Goal: Contribute content

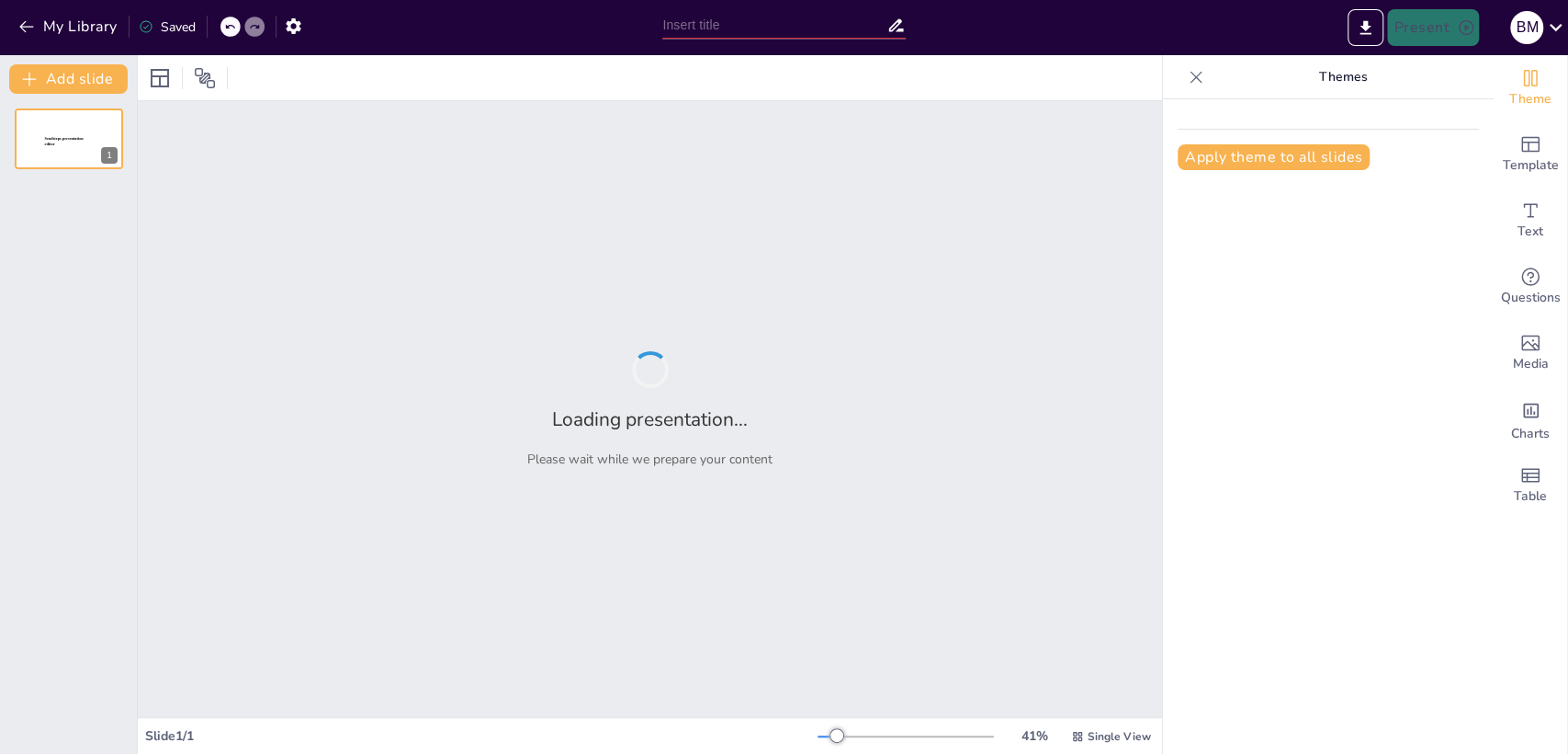
type input "Педагогічний шлях [PERSON_NAME]: Від вчителя до заступника директора"
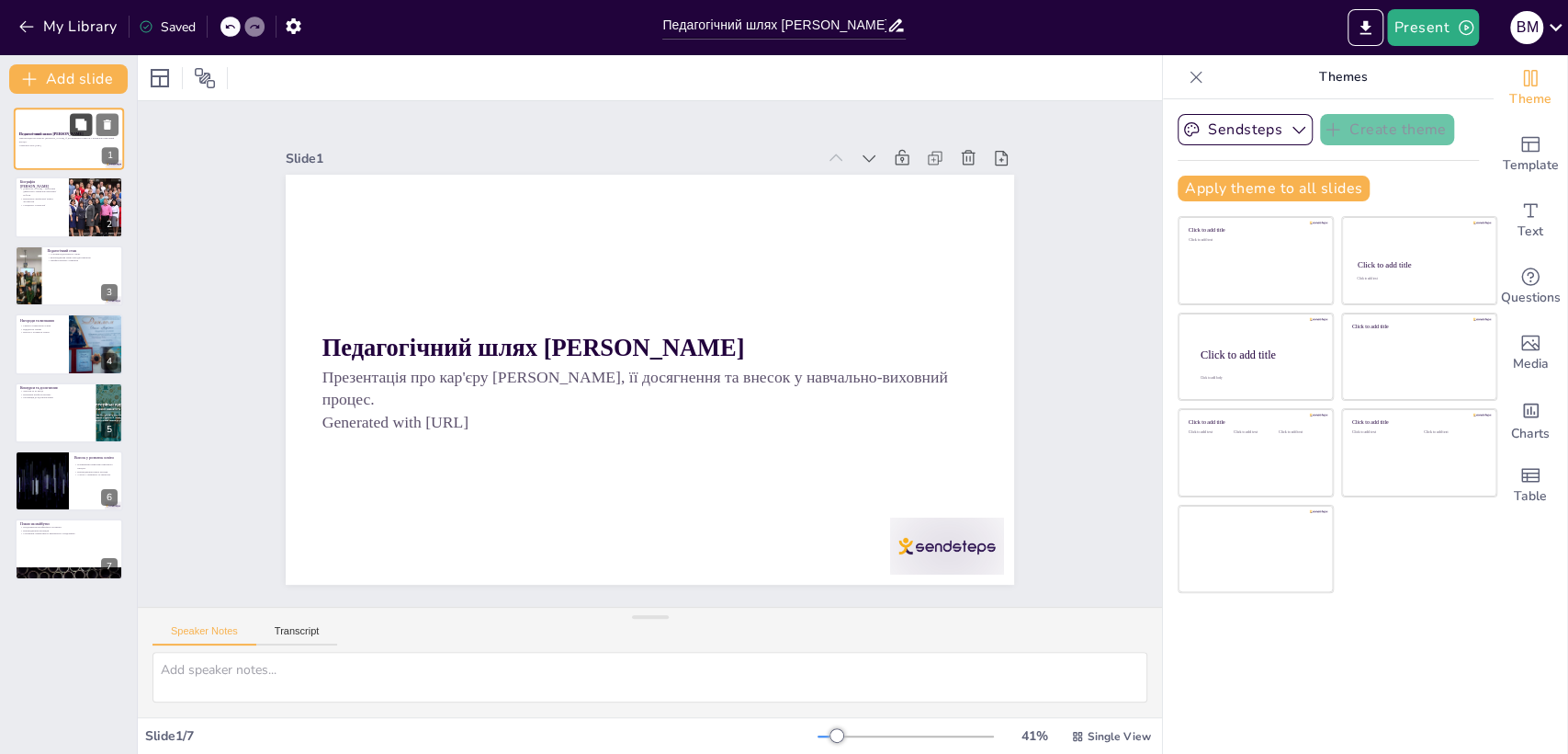
click at [79, 124] on icon at bounding box center [81, 124] width 11 height 11
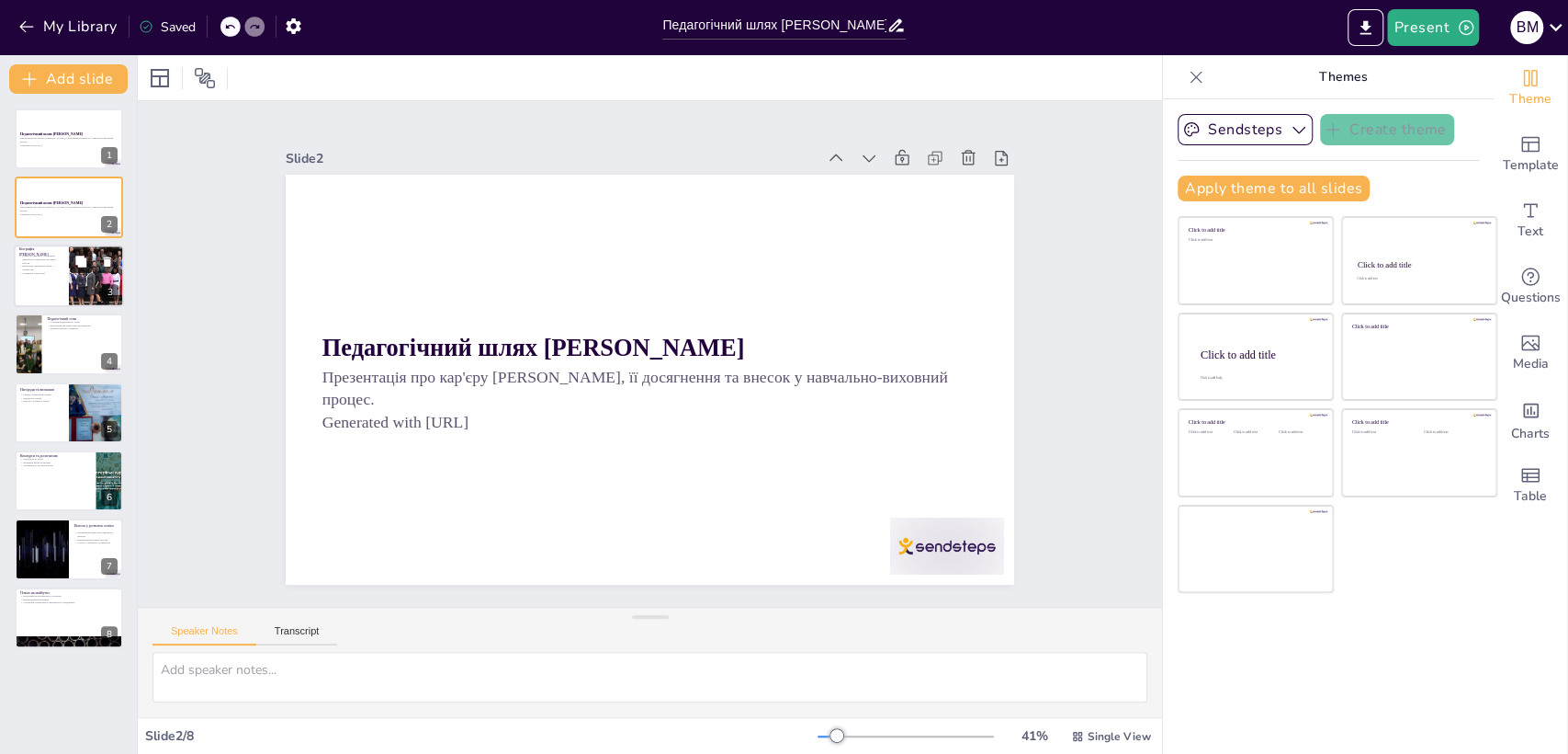
click at [81, 271] on button at bounding box center [81, 261] width 22 height 22
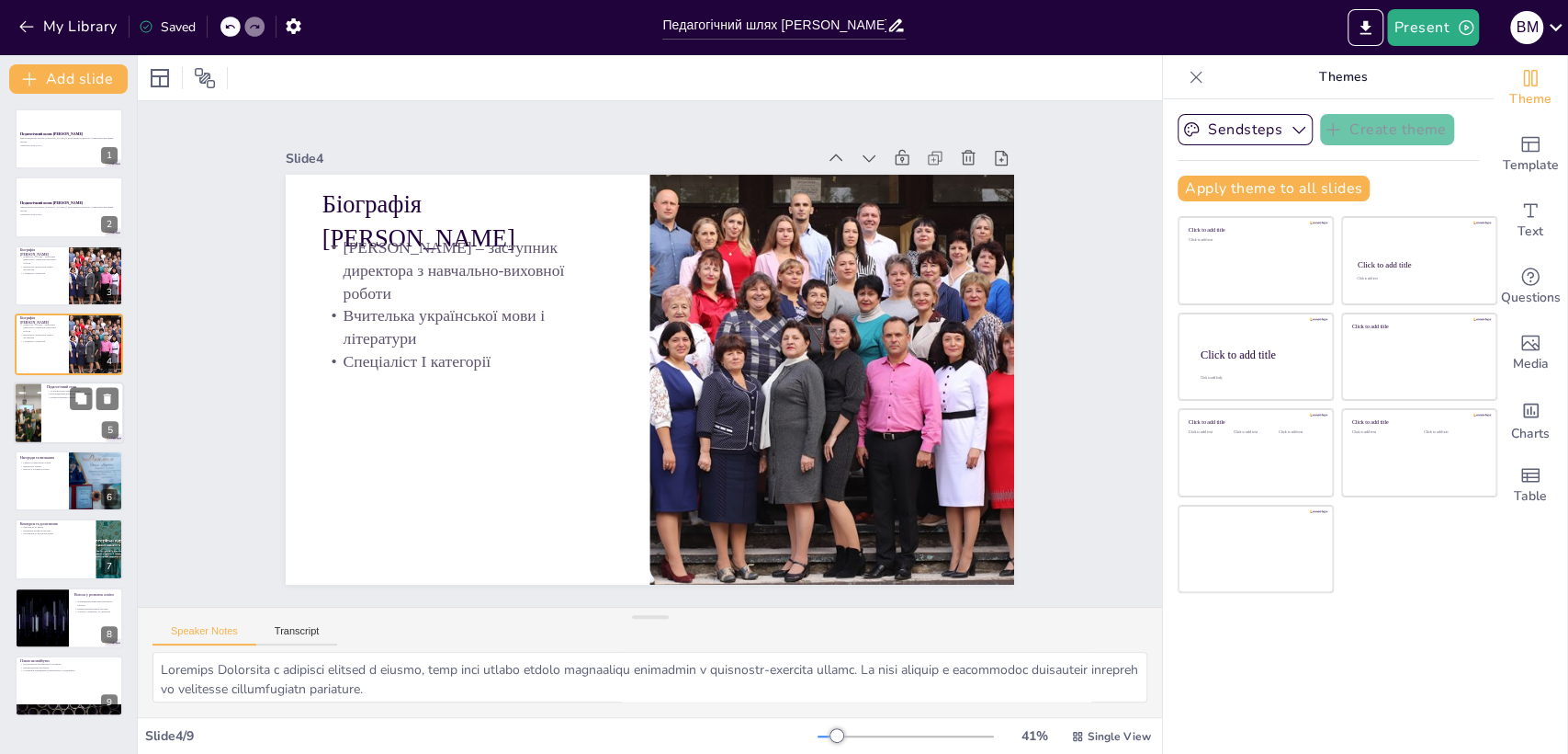
click at [77, 418] on div at bounding box center [69, 413] width 110 height 63
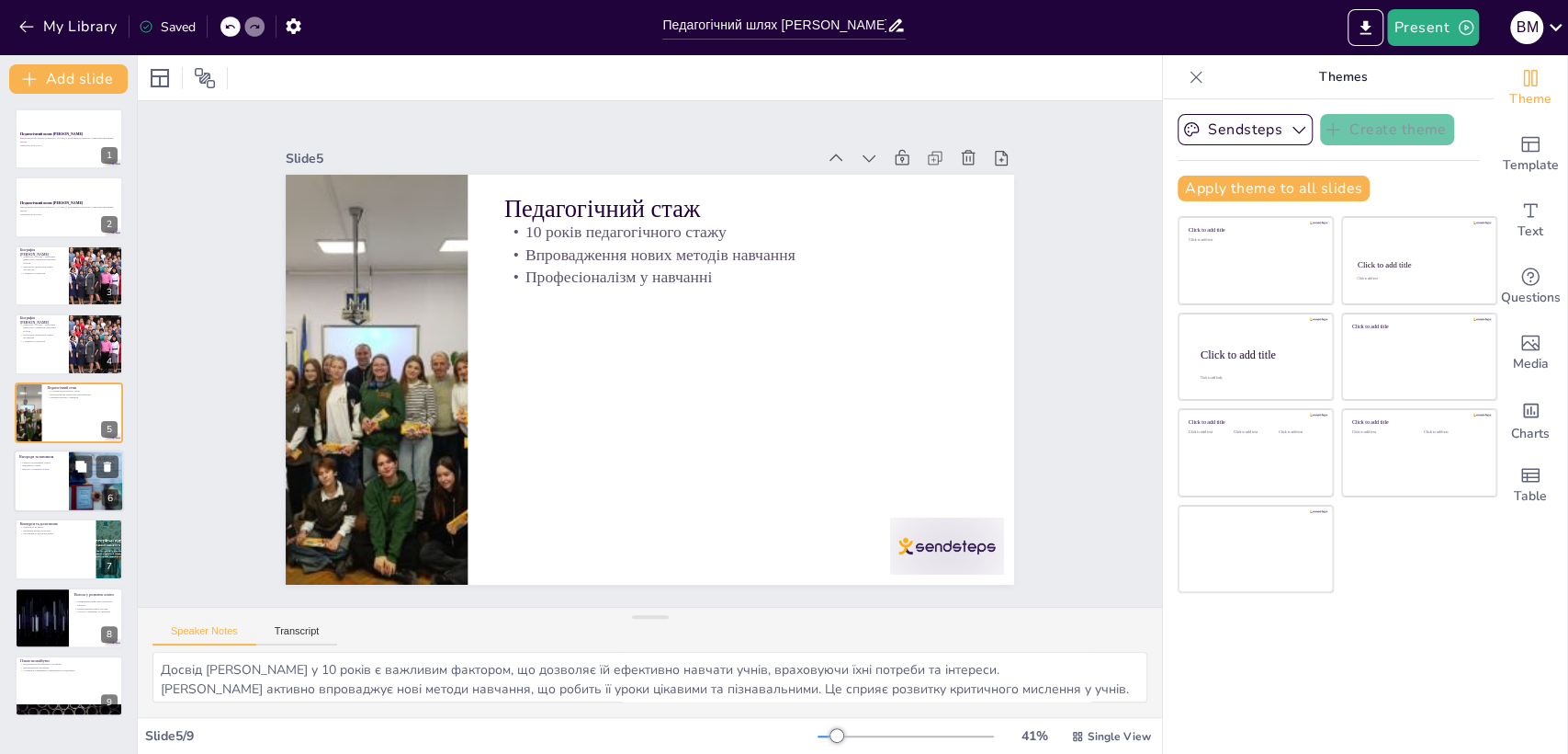
click at [35, 491] on div at bounding box center [69, 481] width 110 height 63
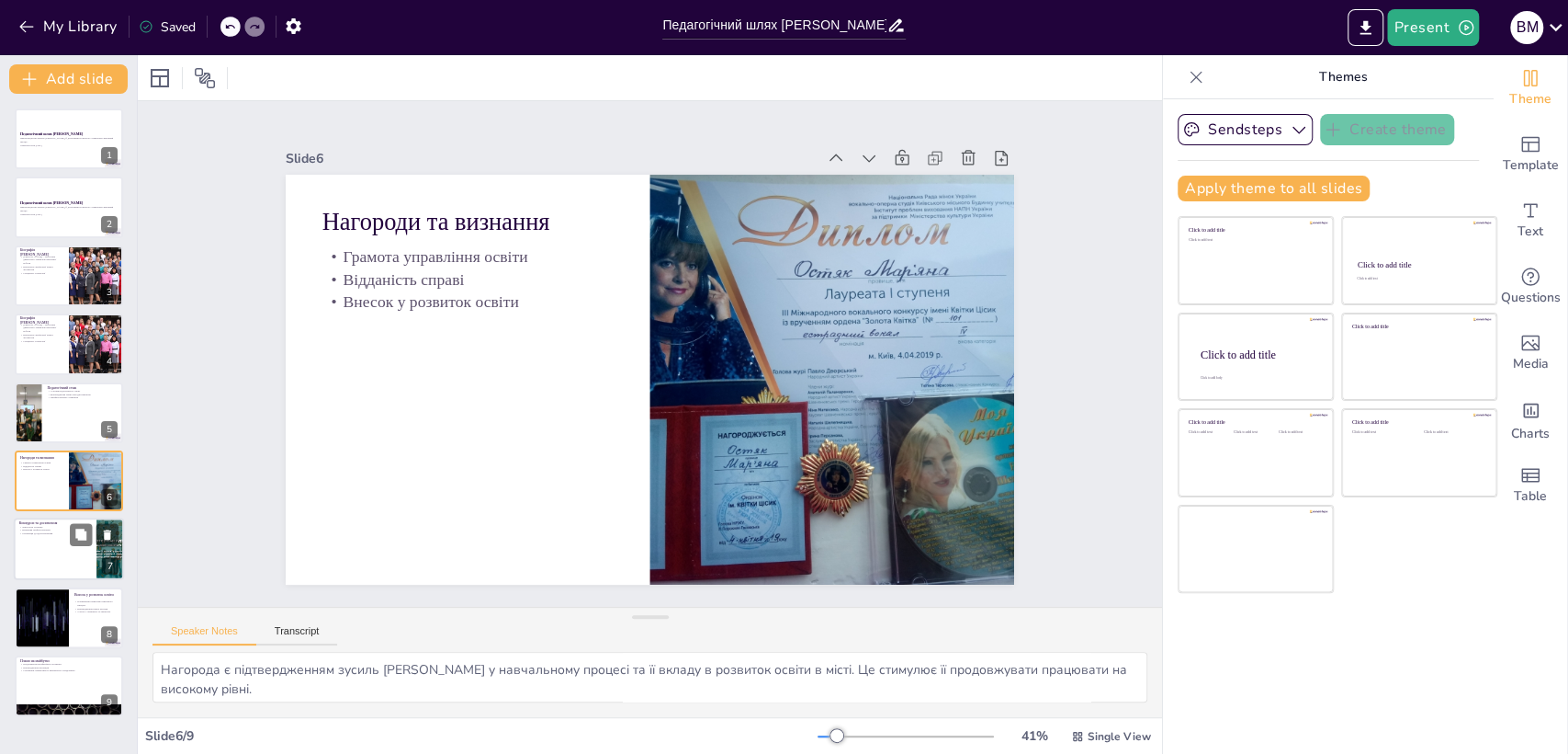
click at [44, 552] on div at bounding box center [69, 550] width 110 height 63
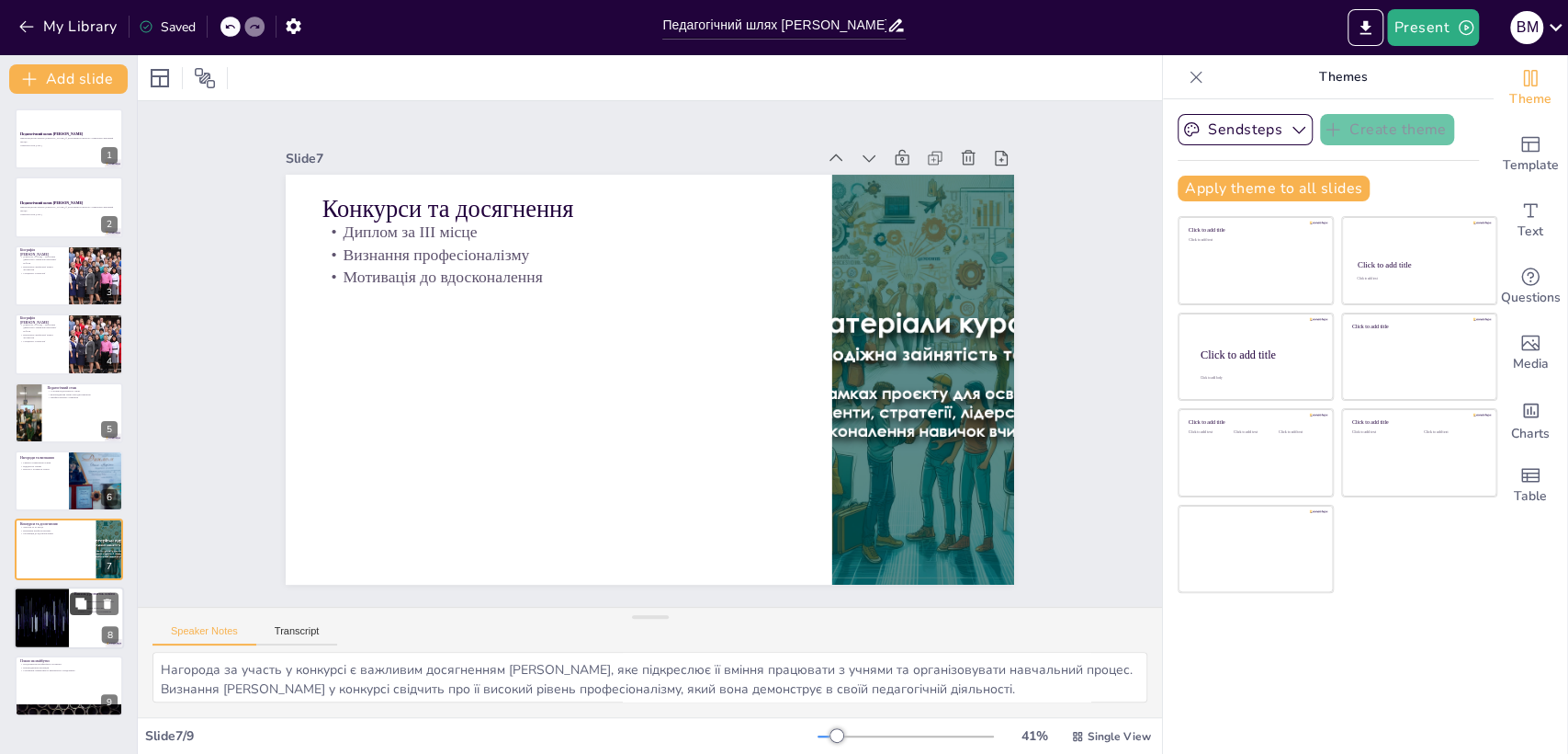
click at [85, 613] on button at bounding box center [81, 602] width 22 height 22
type textarea "[PERSON_NAME] постійно працює над вдосконаленням навчально-виховного процесу, щ…"
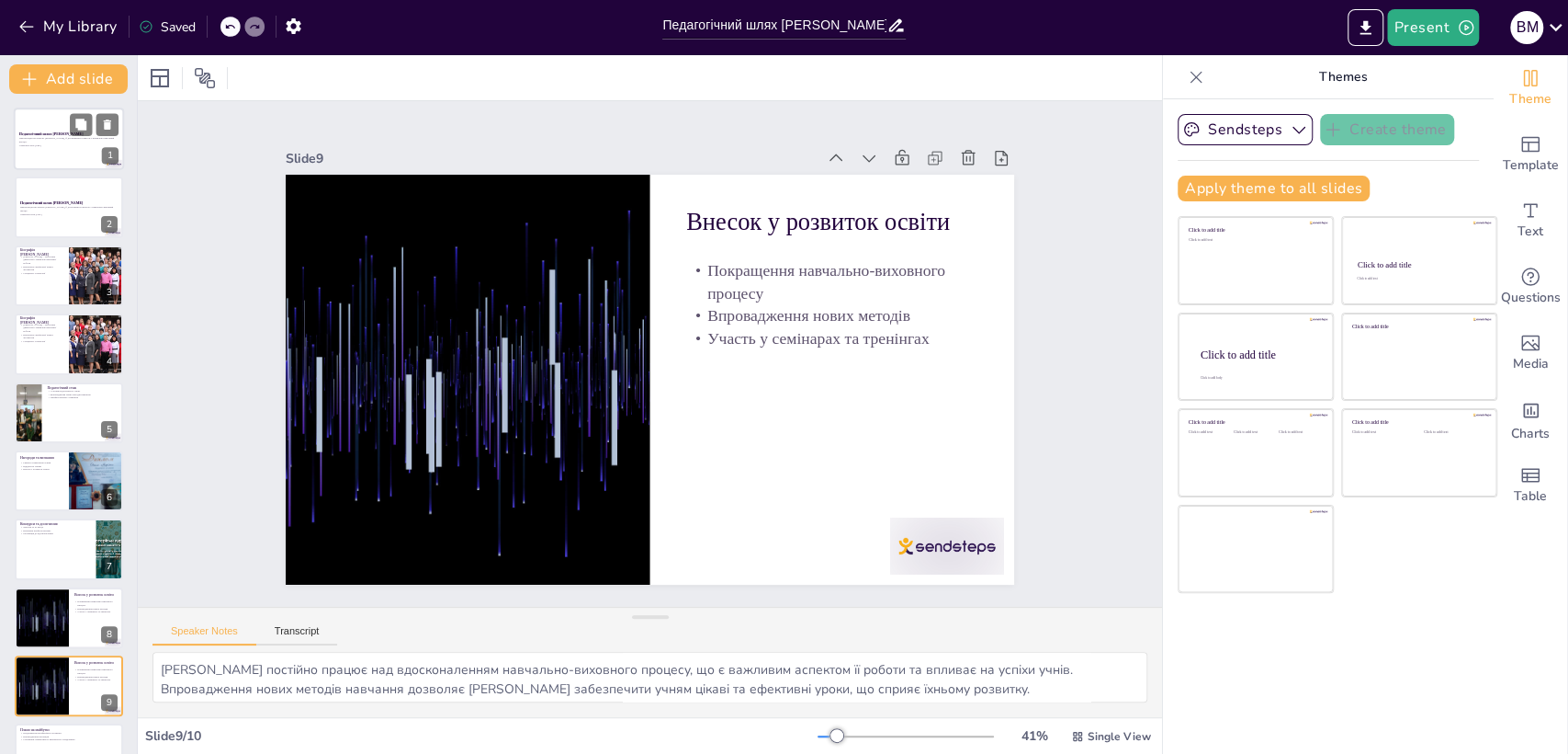
click at [62, 149] on div at bounding box center [69, 138] width 110 height 63
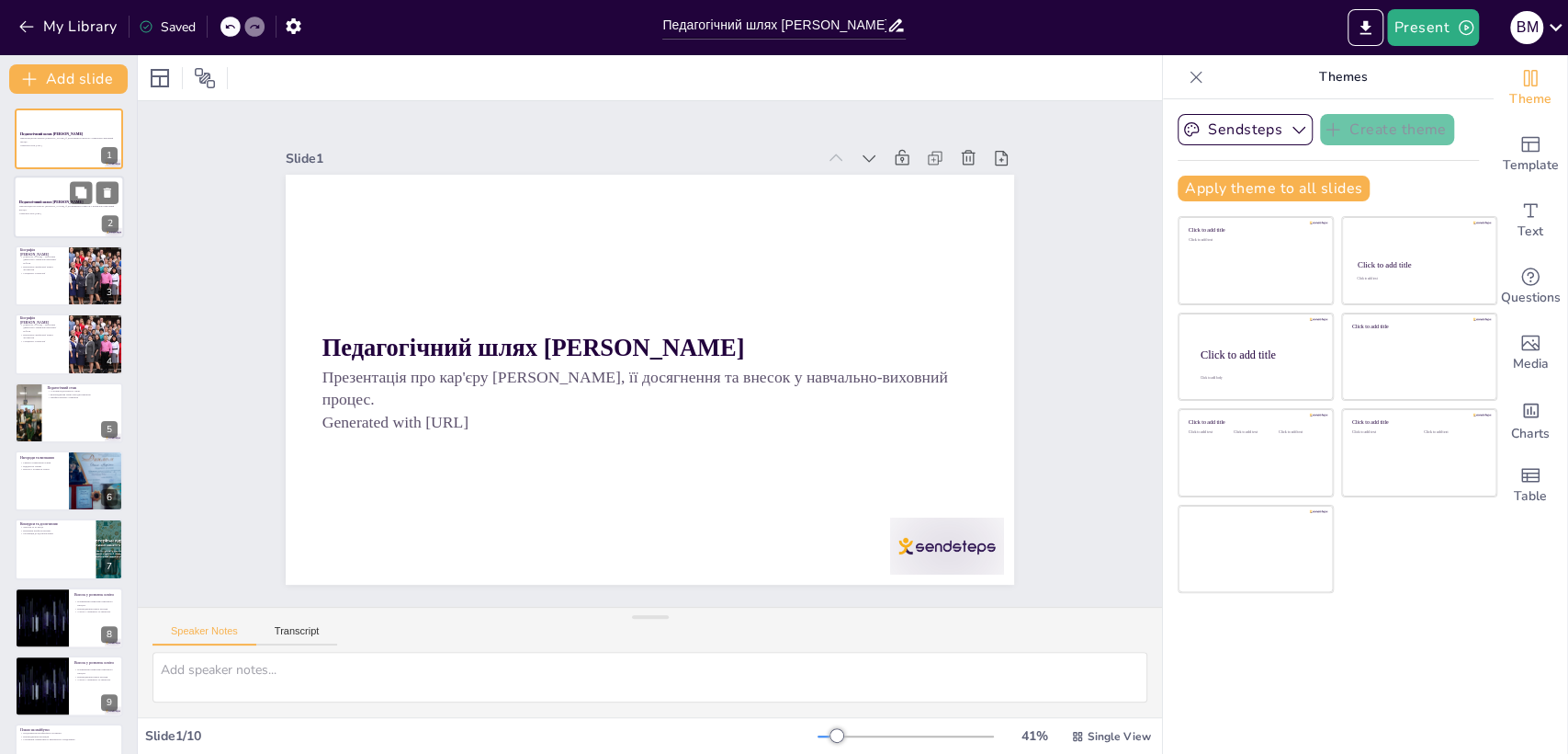
click at [72, 216] on div at bounding box center [69, 208] width 110 height 63
click at [81, 267] on icon at bounding box center [81, 261] width 11 height 11
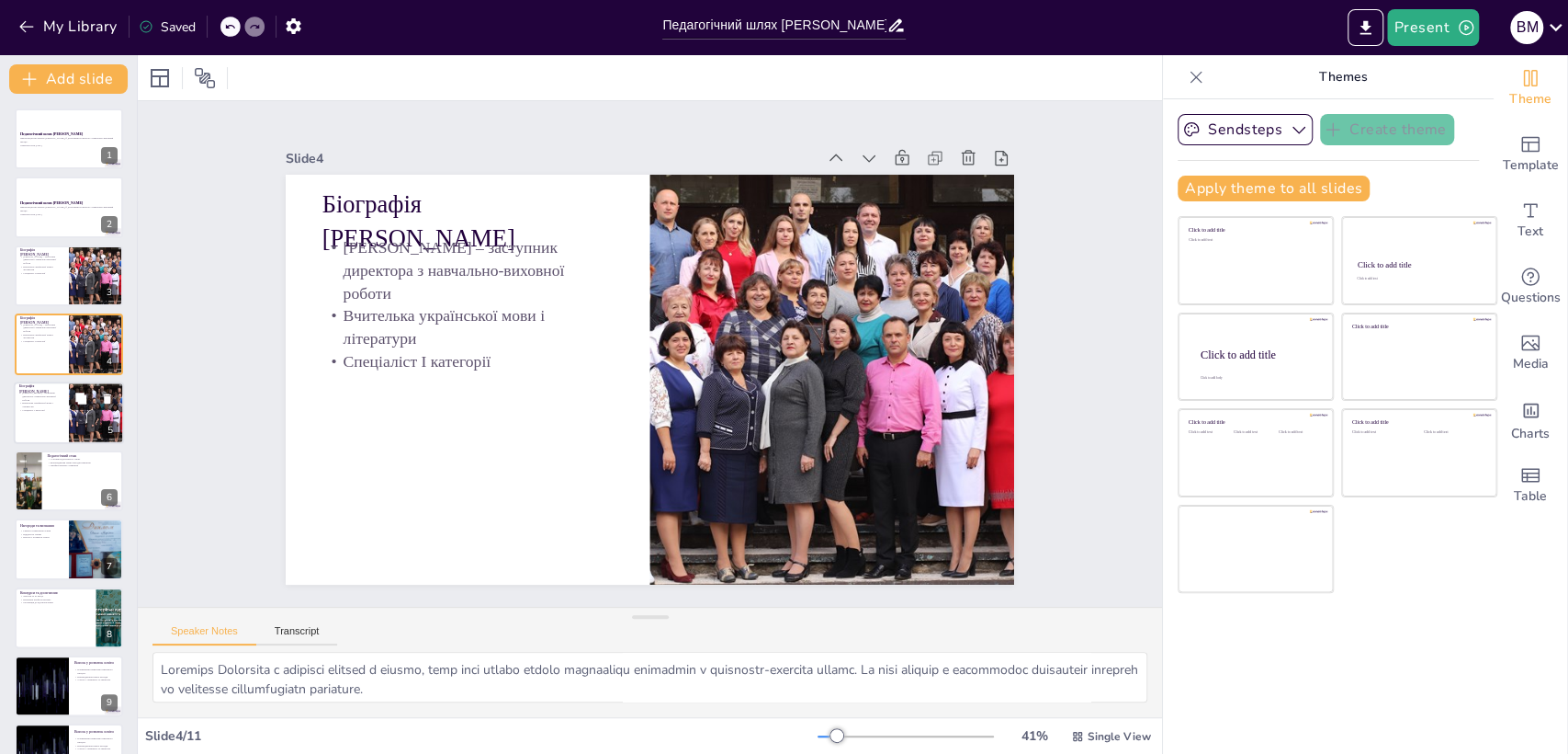
click at [82, 399] on icon at bounding box center [81, 398] width 11 height 11
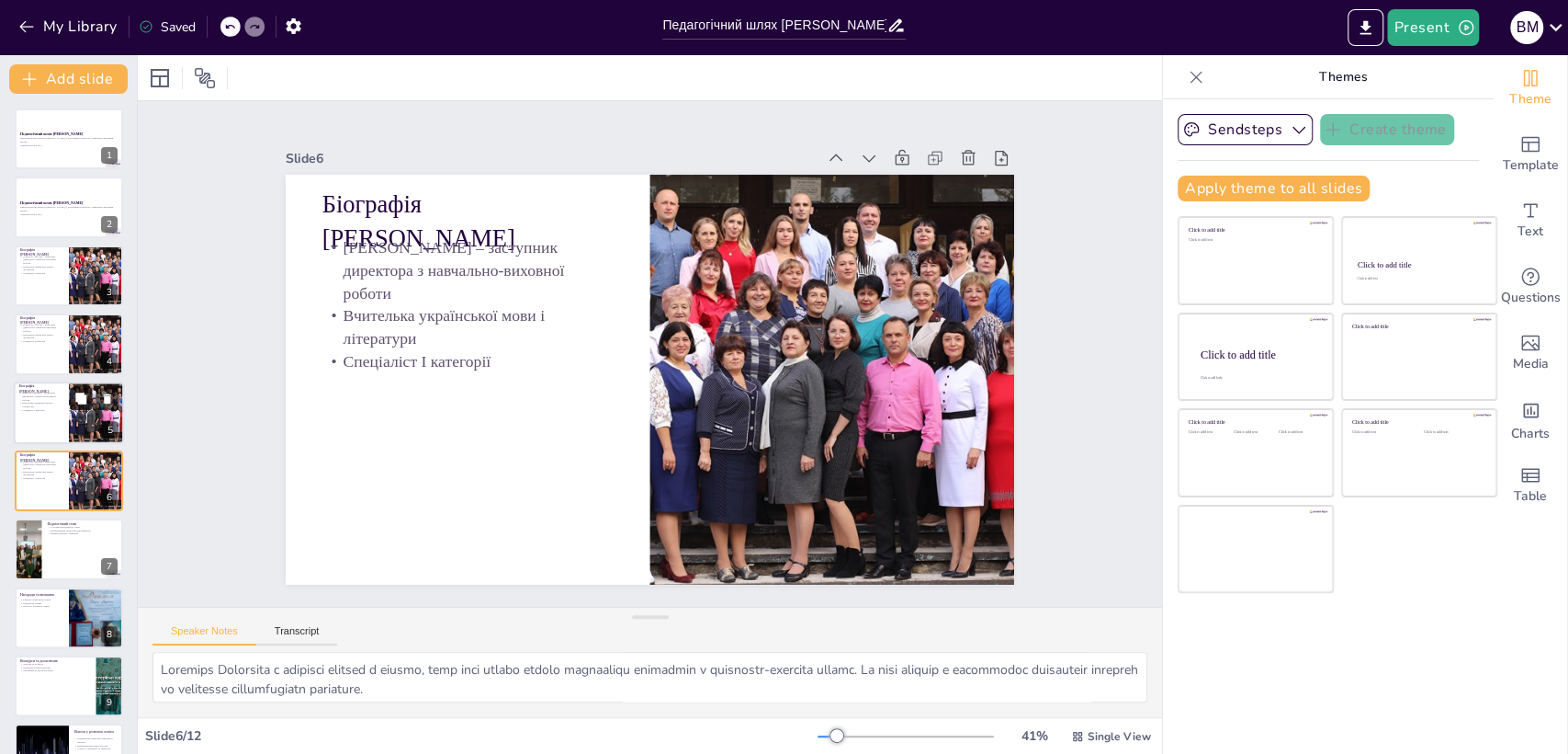
scroll to position [57, 0]
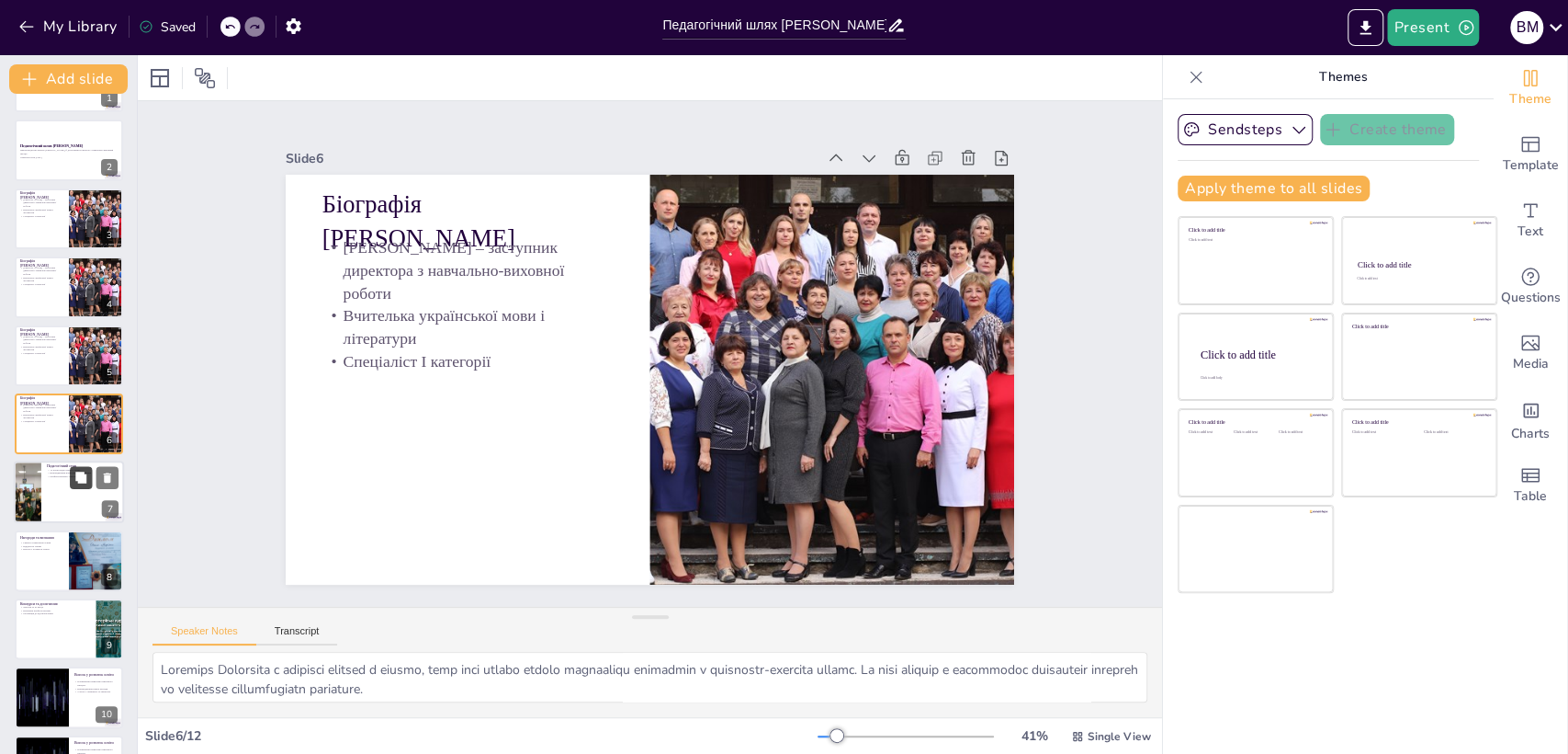
click at [82, 469] on button at bounding box center [81, 477] width 22 height 22
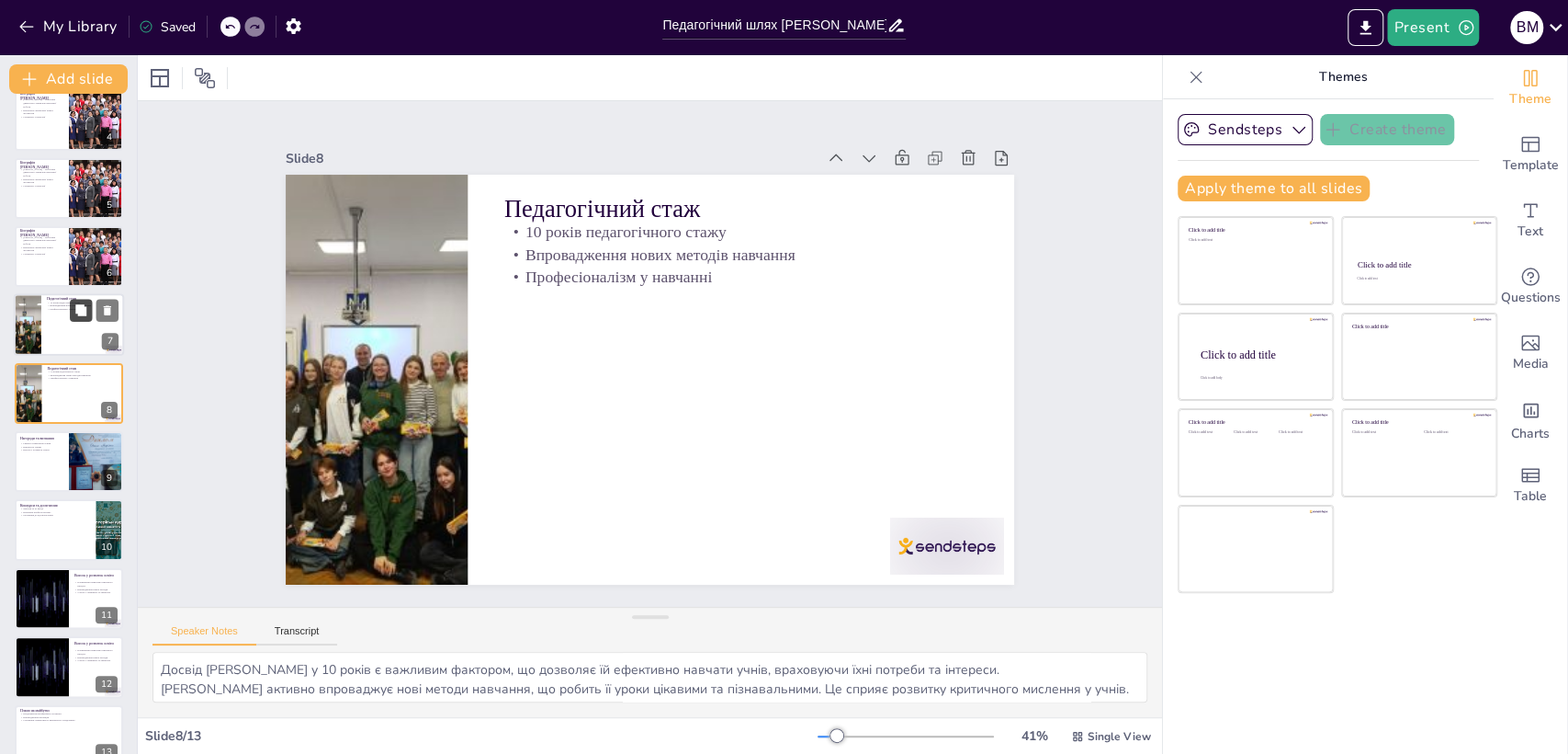
scroll to position [250, 0]
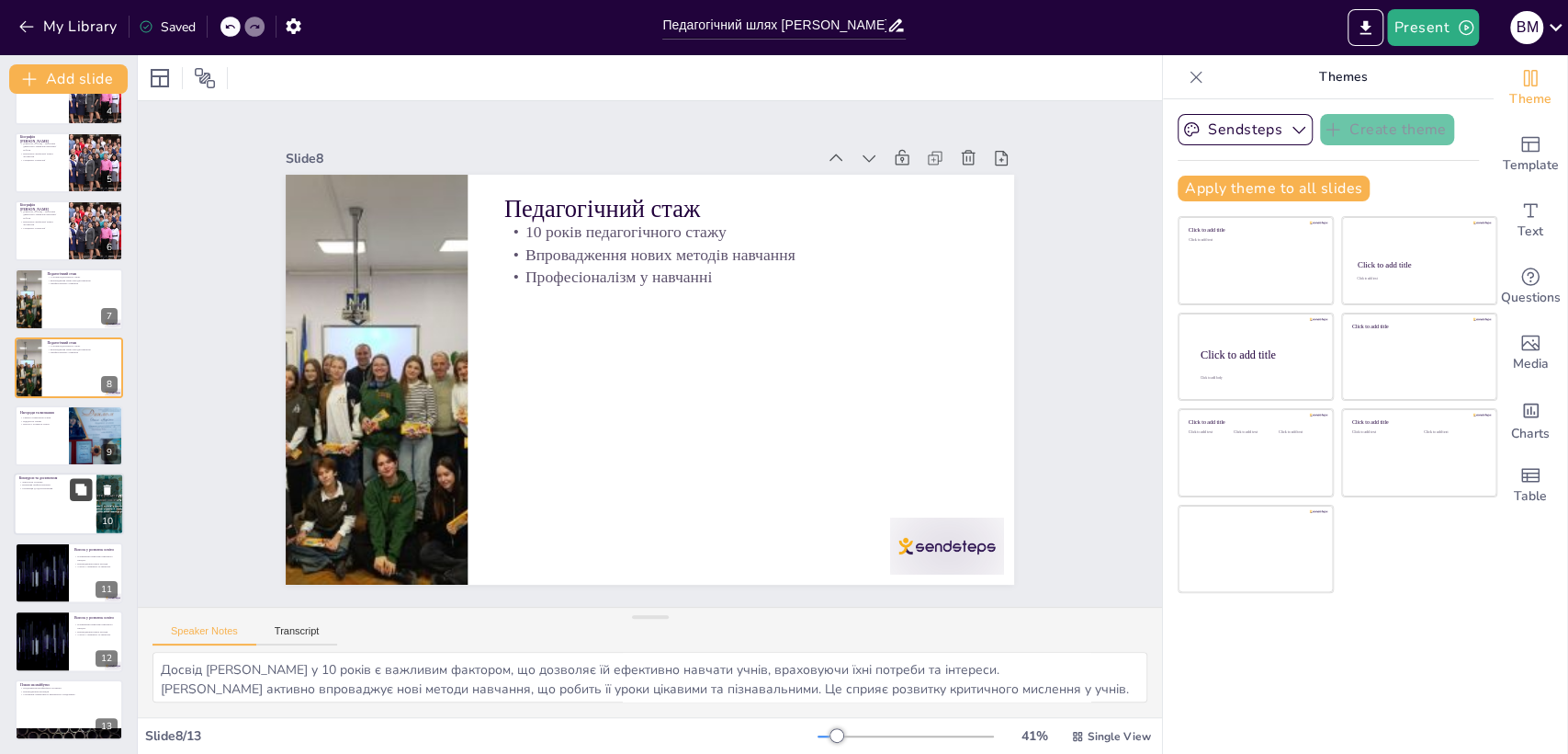
click at [82, 497] on button at bounding box center [81, 489] width 22 height 22
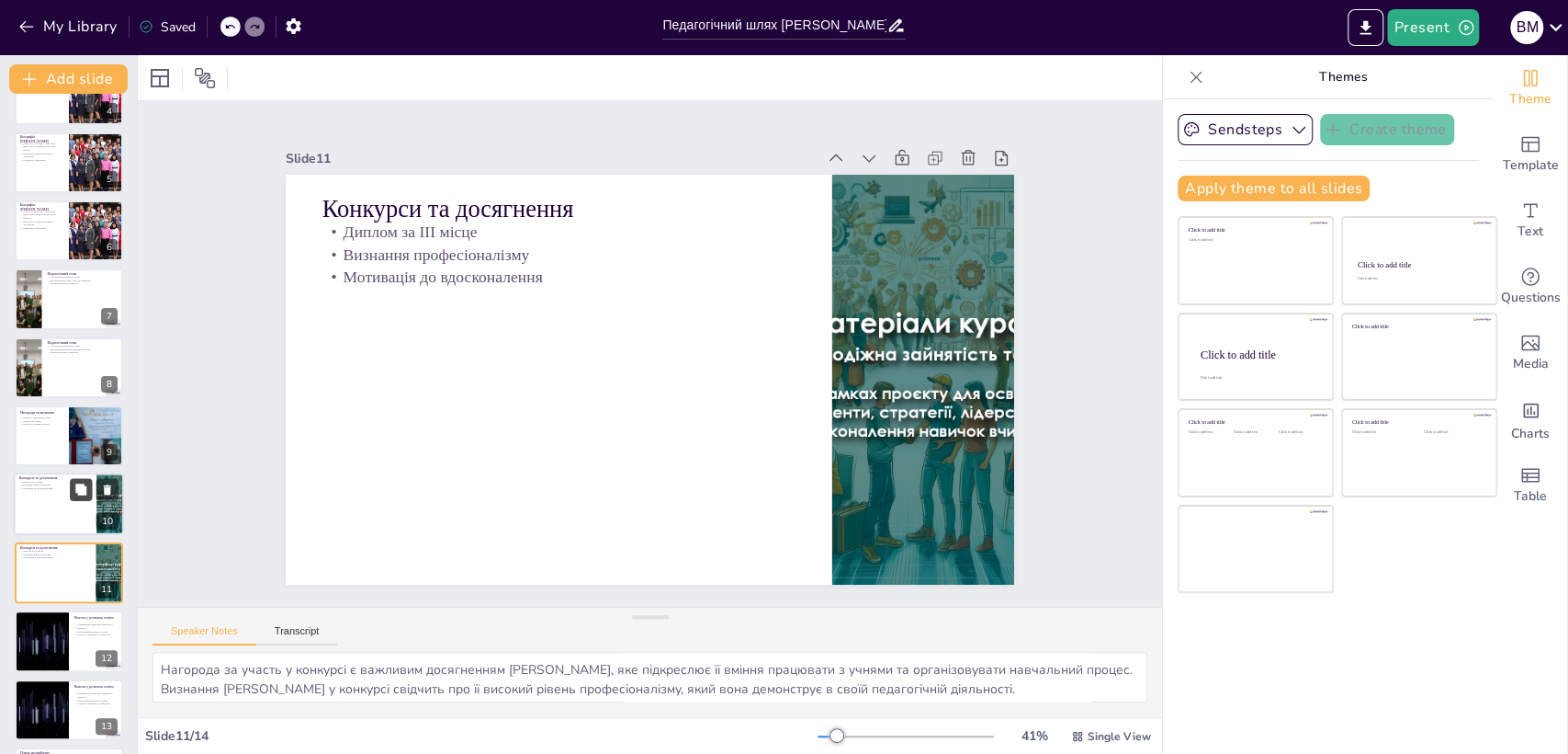
scroll to position [319, 0]
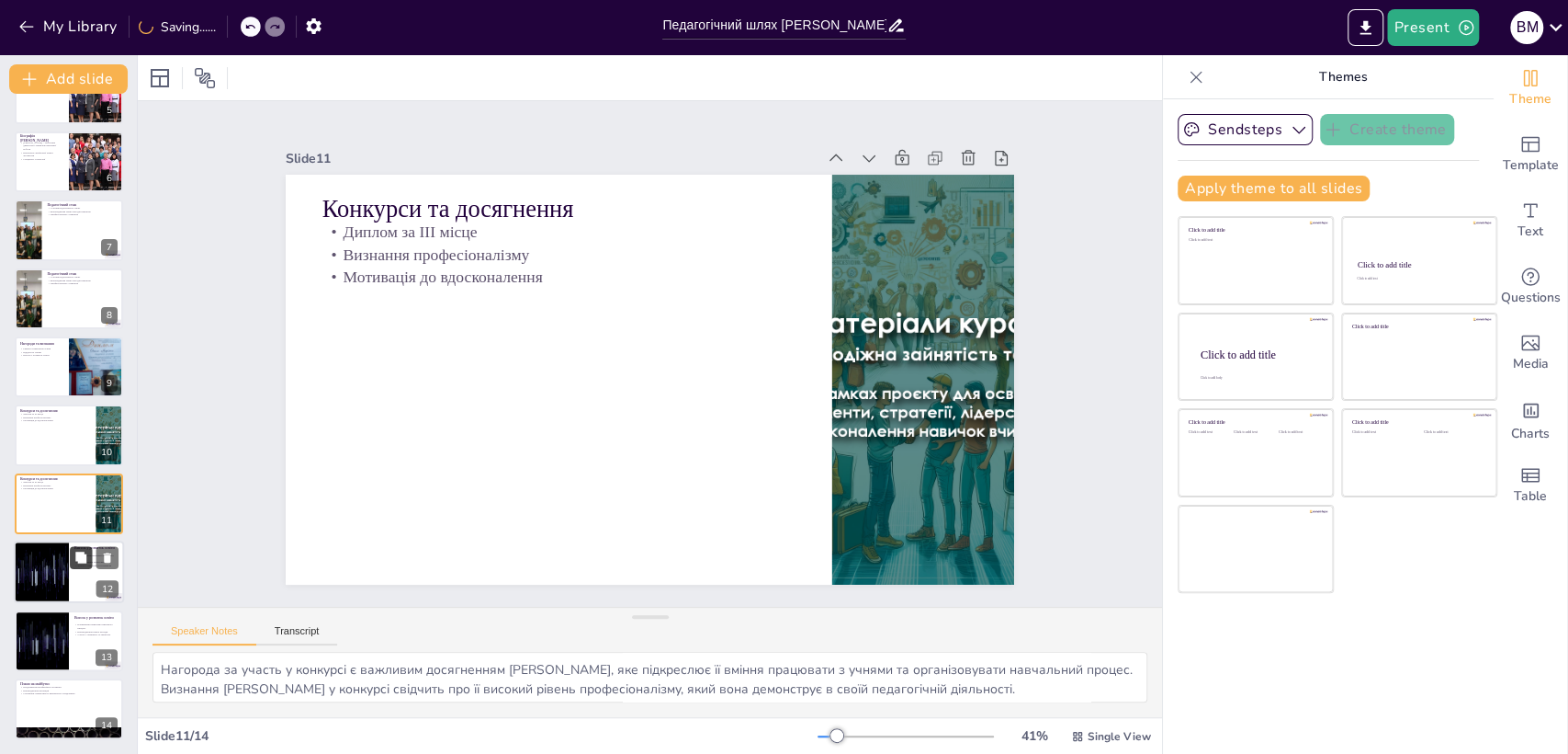
click at [82, 557] on icon at bounding box center [81, 557] width 11 height 11
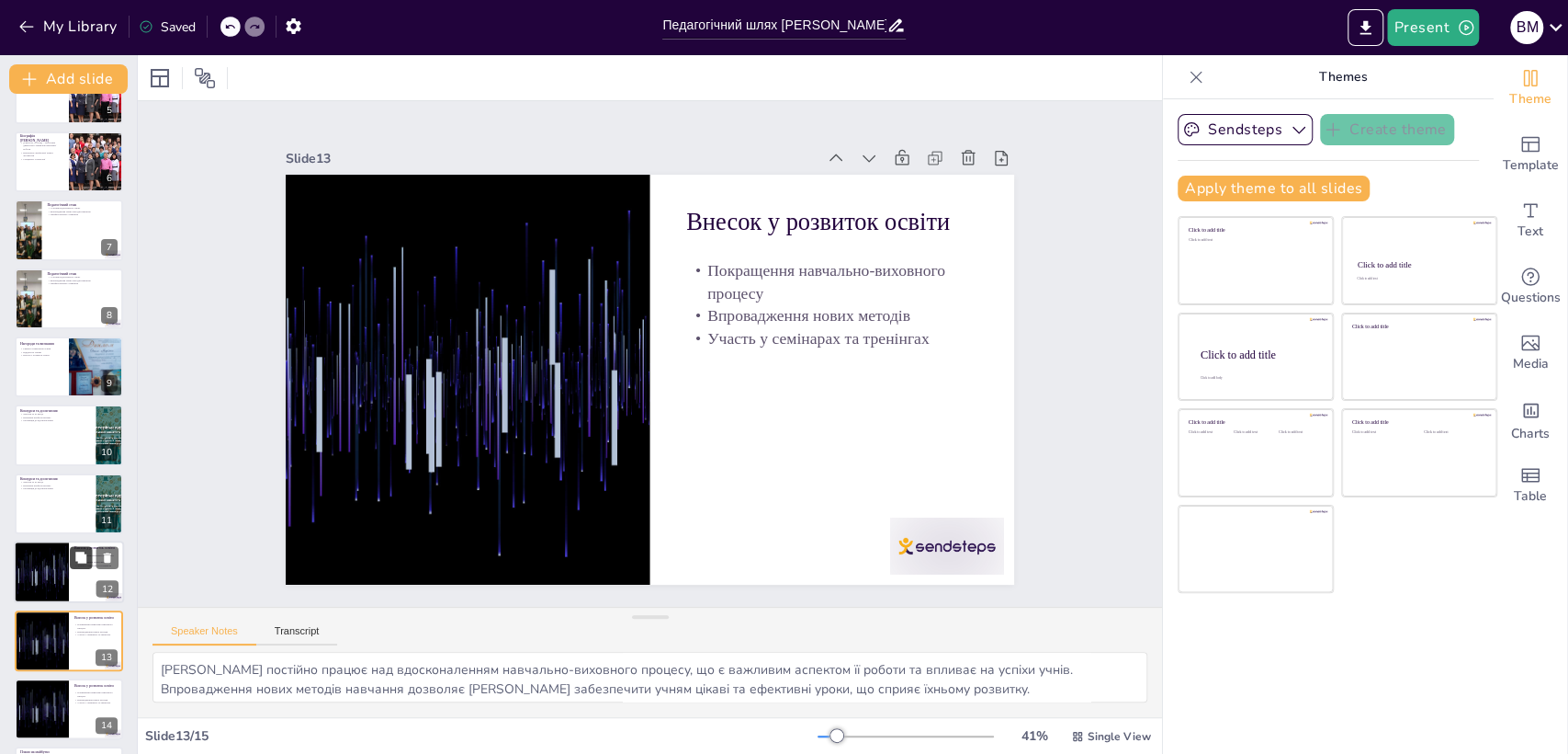
scroll to position [388, 0]
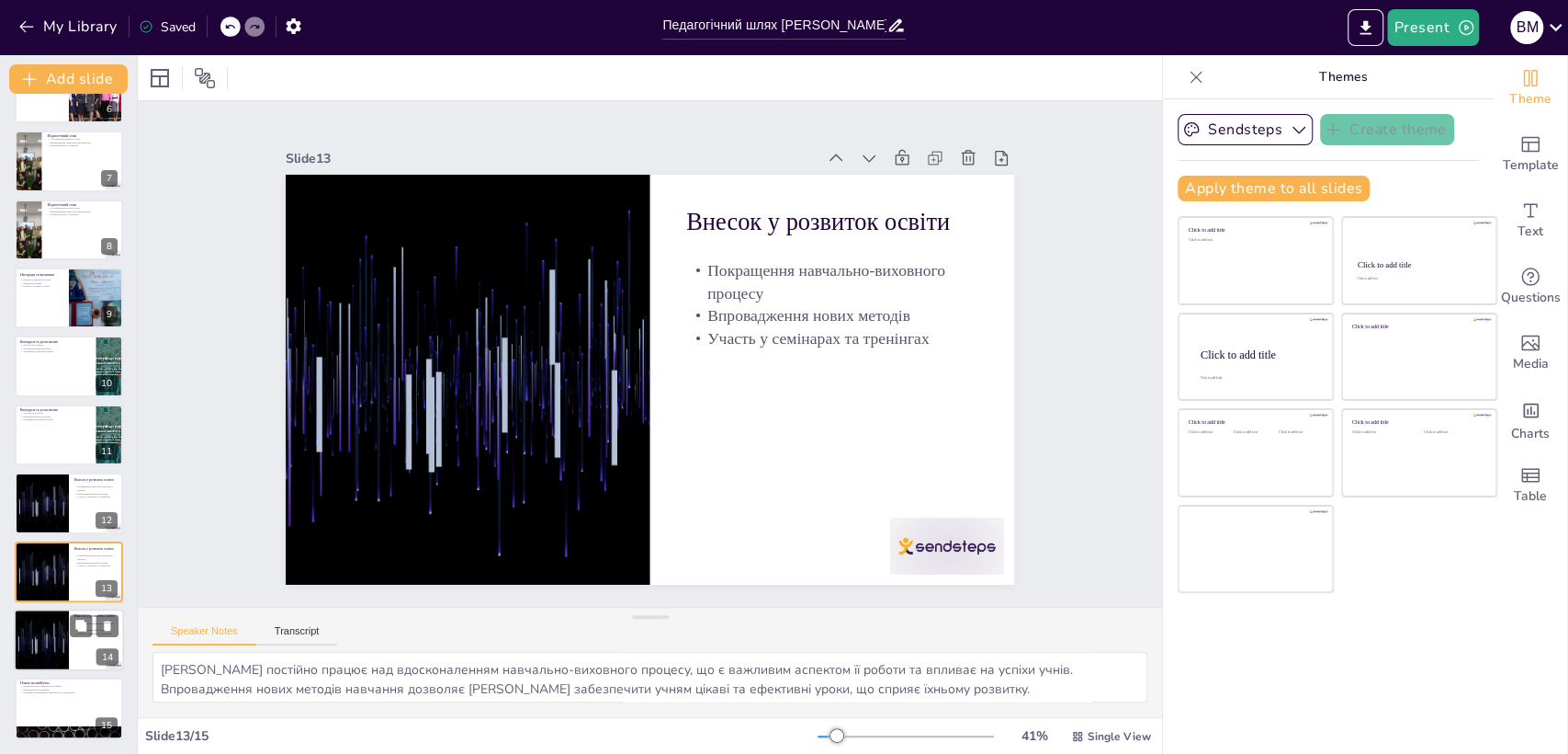
click at [59, 641] on div at bounding box center [41, 640] width 110 height 63
click at [73, 688] on button at bounding box center [81, 693] width 22 height 22
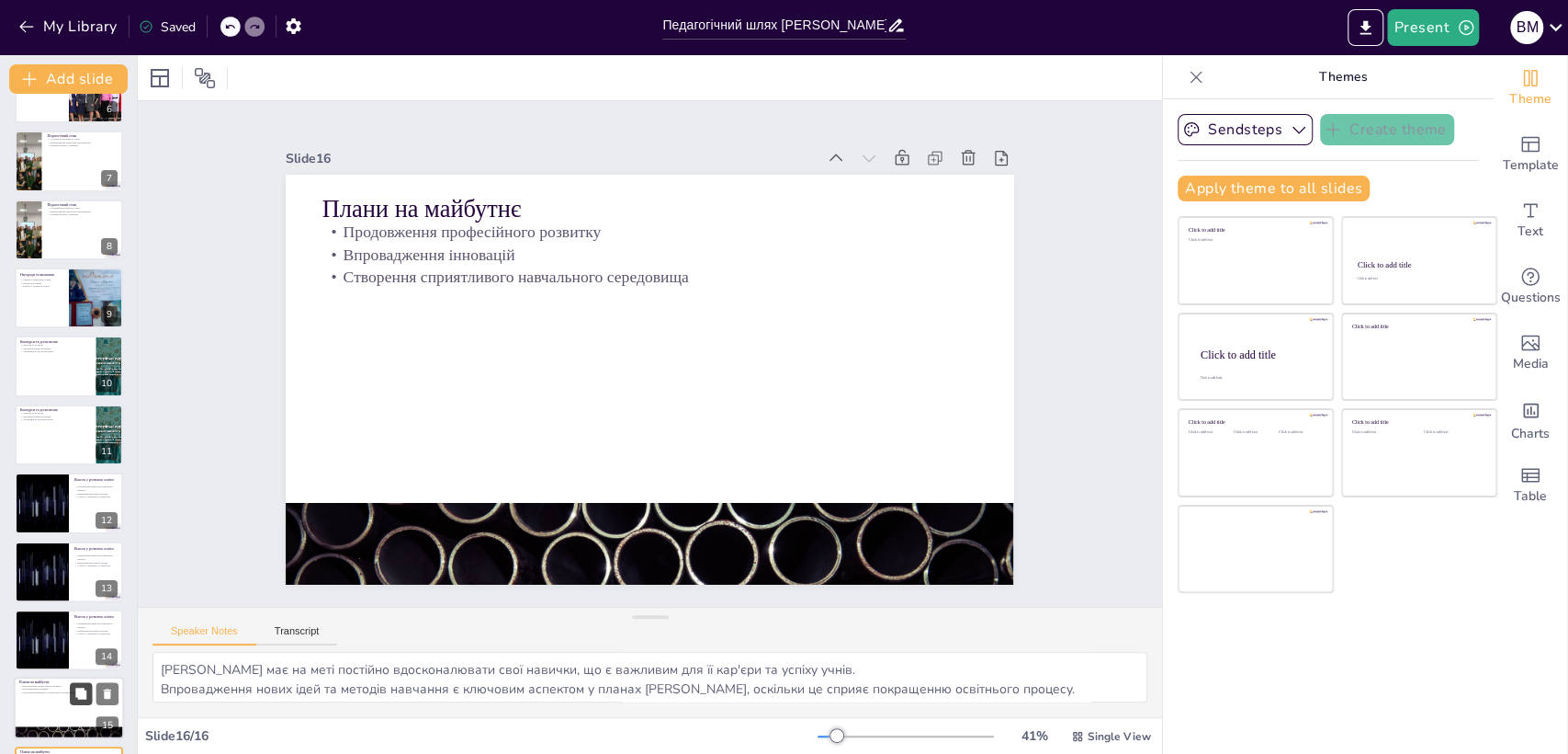
scroll to position [456, 0]
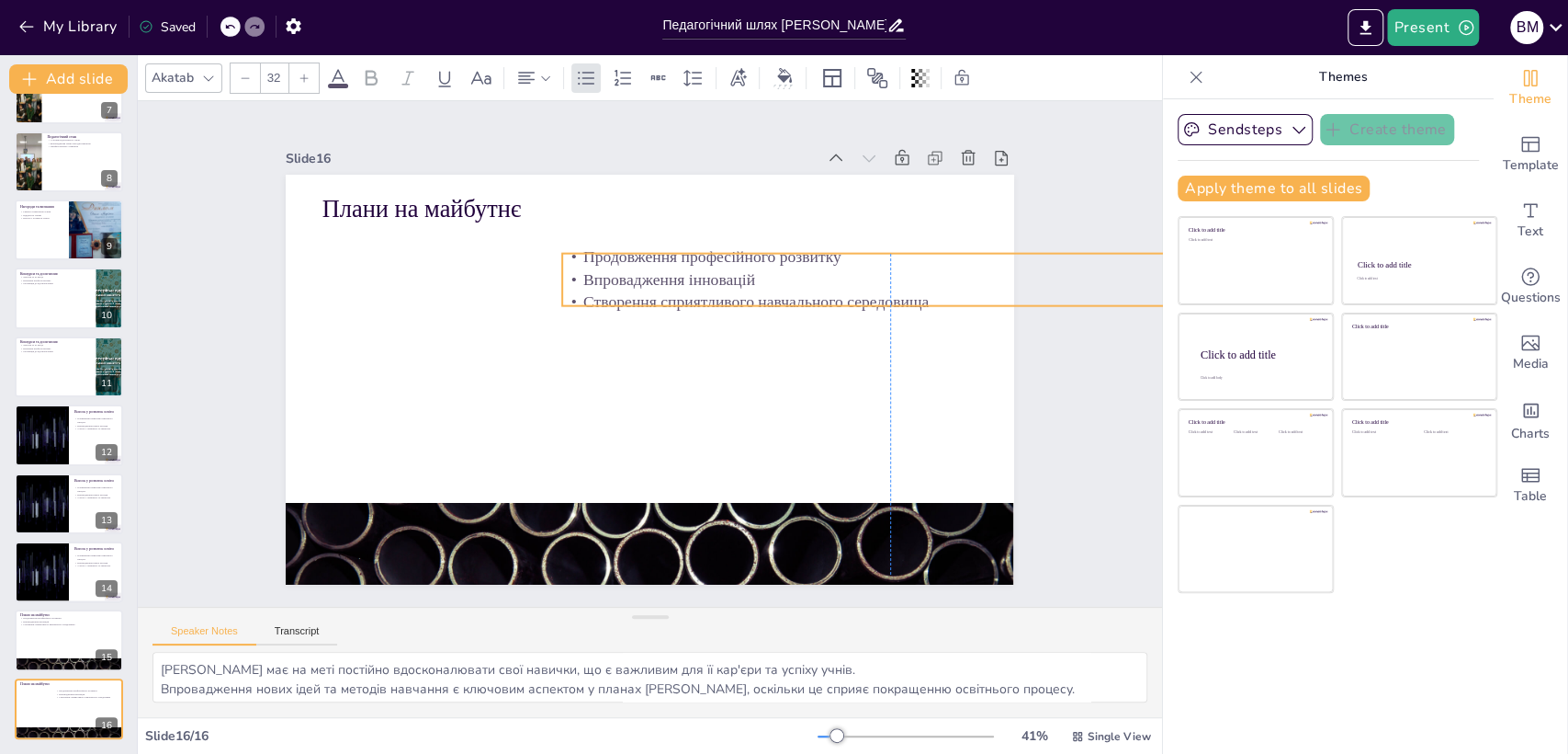
drag, startPoint x: 330, startPoint y: 221, endPoint x: 574, endPoint y: 246, distance: 245.3
click at [582, 246] on p "Продовження професійного розвитку" at bounding box center [904, 309] width 646 height 159
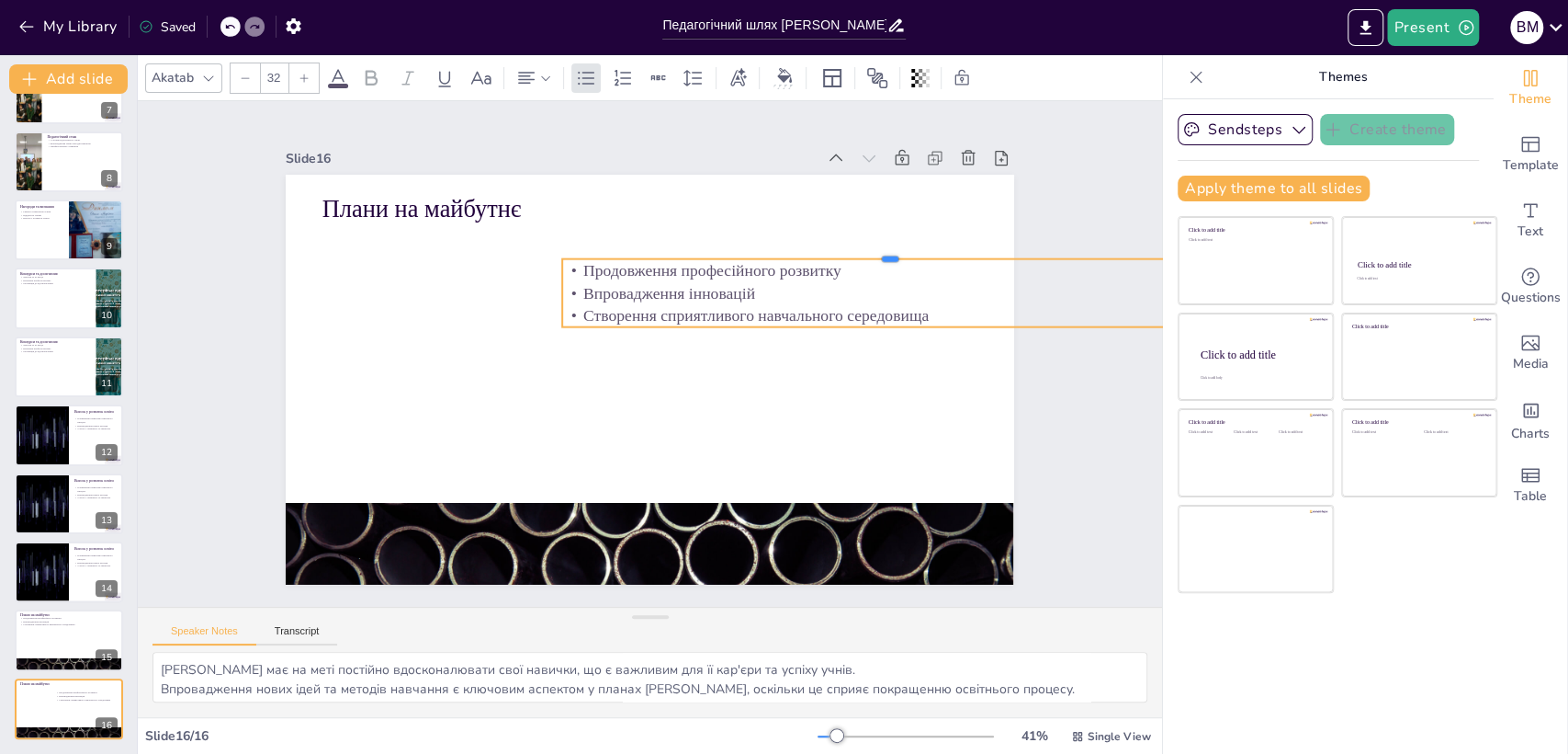
drag, startPoint x: 549, startPoint y: 247, endPoint x: 449, endPoint y: 245, distance: 100.0
click at [449, 245] on div "Плани на майбутнє Продовження професійного розвитку Впровадження інновацій Ство…" at bounding box center [645, 379] width 797 height 552
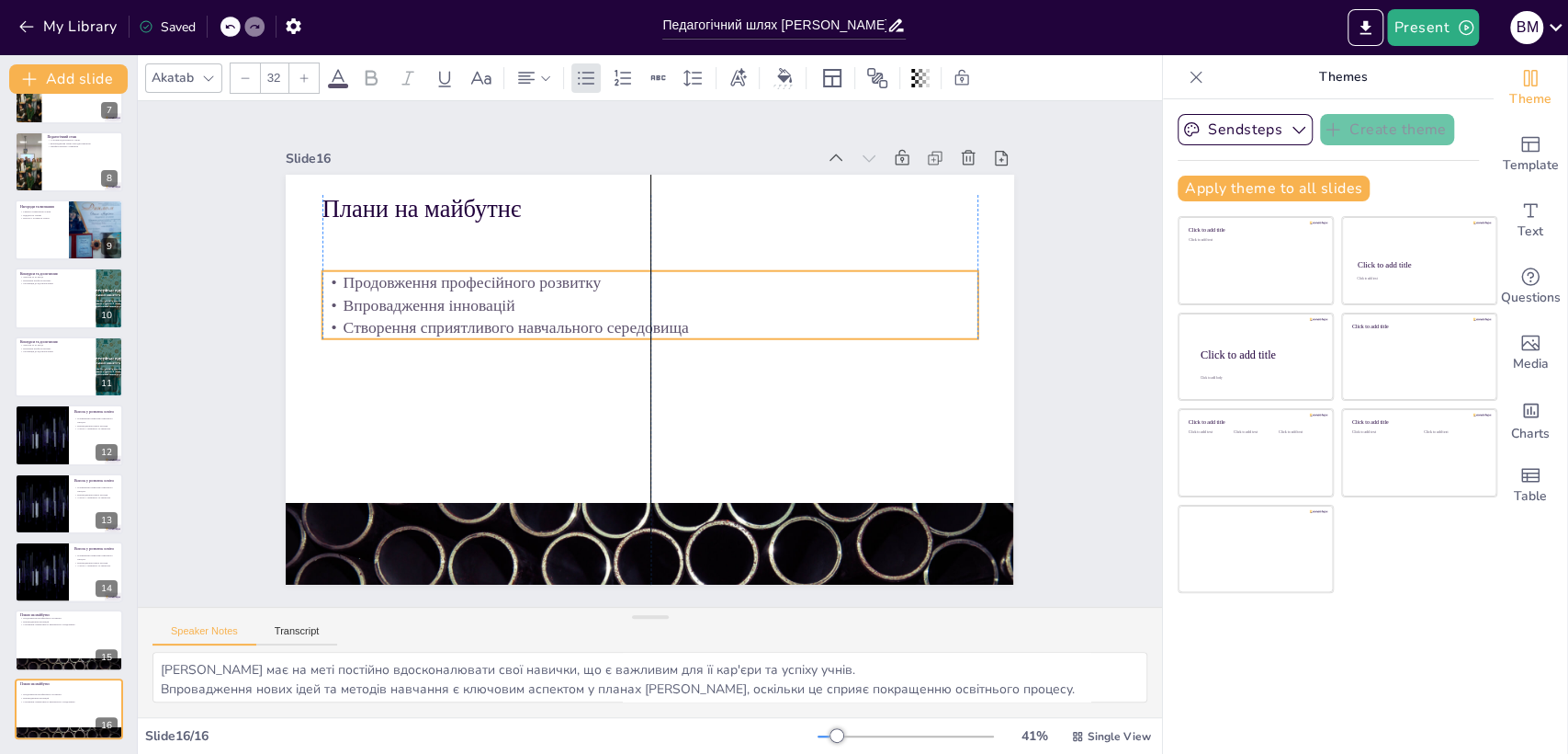
drag, startPoint x: 958, startPoint y: 311, endPoint x: 715, endPoint y: 326, distance: 243.5
click at [715, 326] on p "Створення сприятливого навчального середовища" at bounding box center [655, 328] width 646 height 158
click at [1079, 399] on div "Slide 1 Педагогічний шлях [PERSON_NAME] Презентація про кар'єру [PERSON_NAME], …" at bounding box center [649, 354] width 1130 height 797
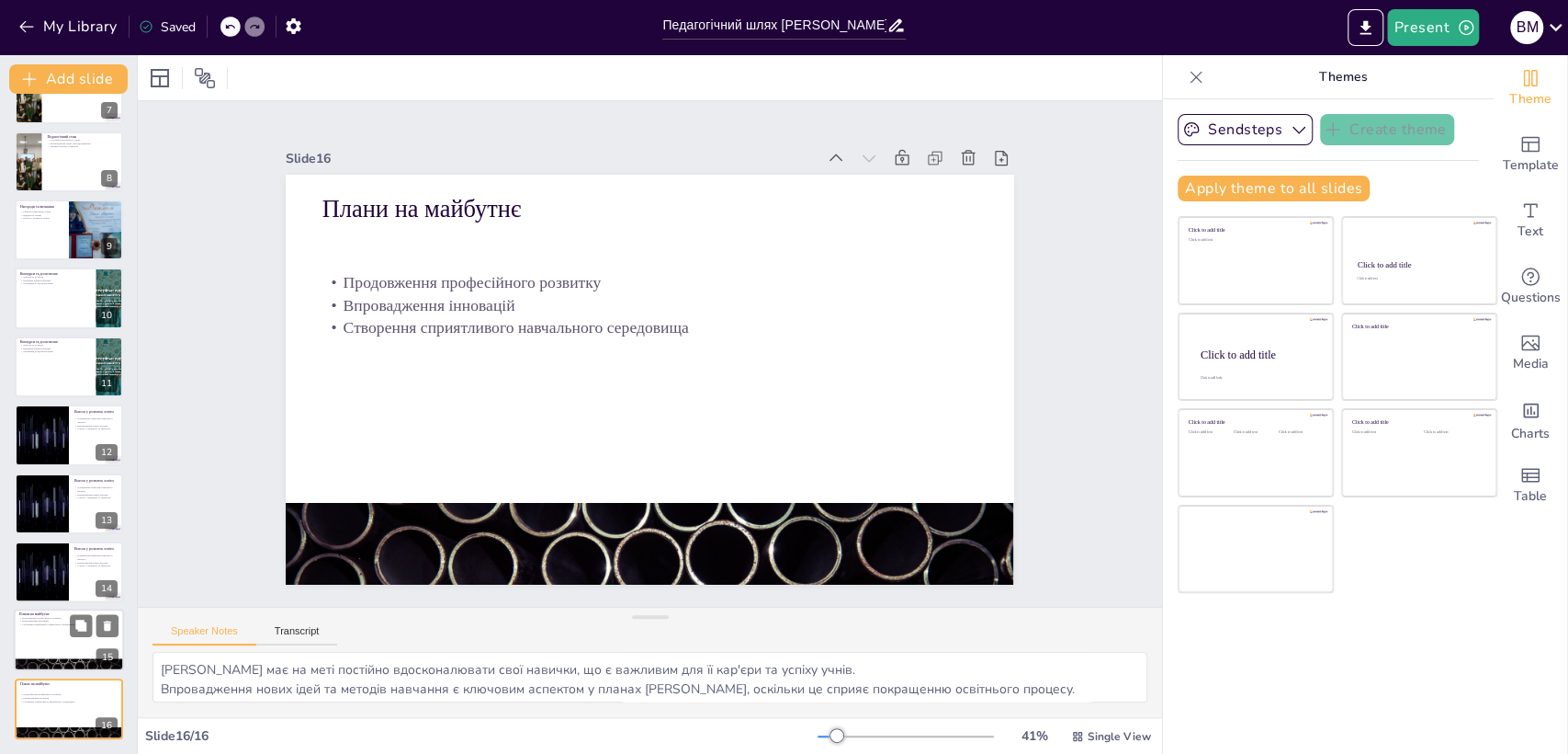
click at [54, 623] on p "Створення сприятливого навчального середовища" at bounding box center [68, 625] width 100 height 4
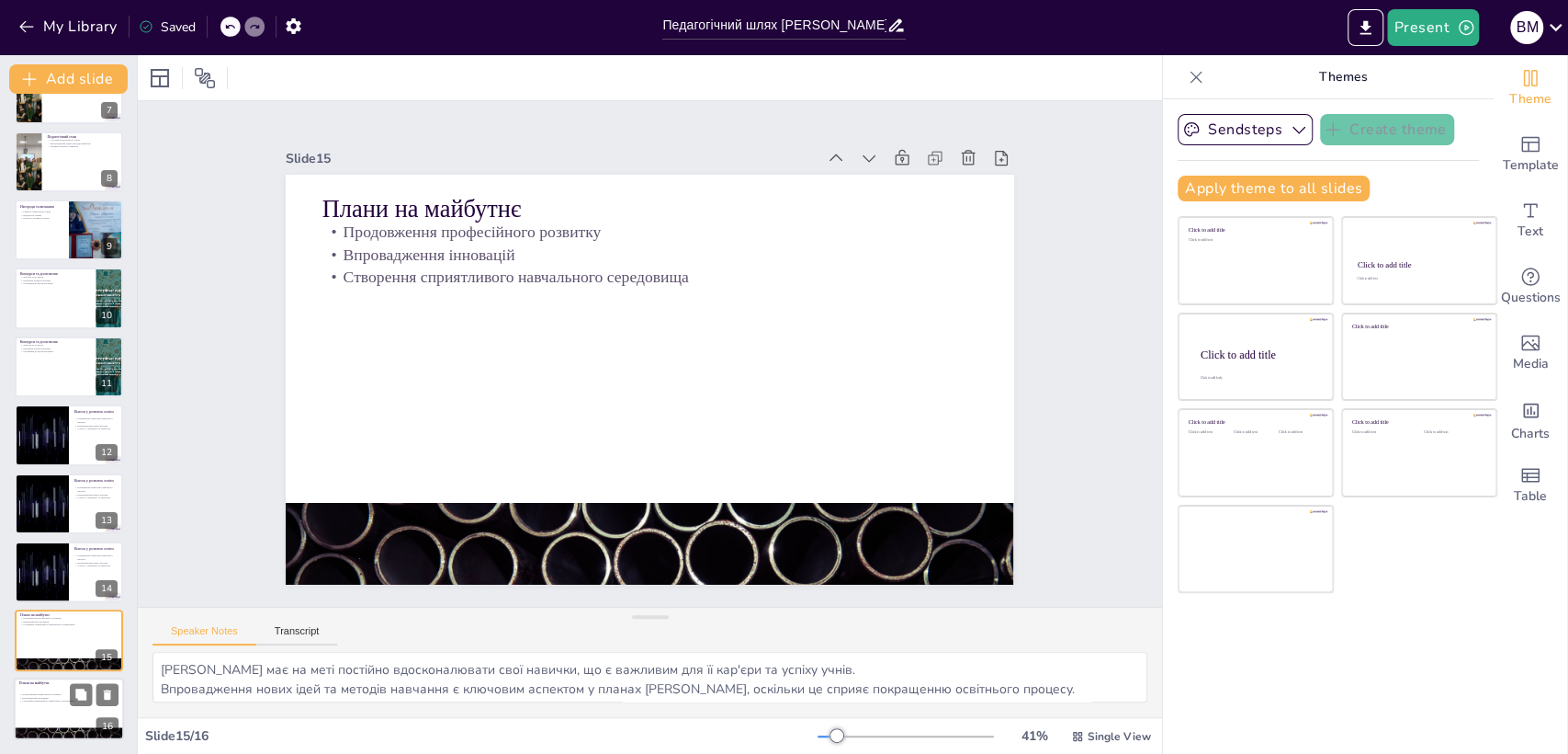
click at [75, 708] on div at bounding box center [69, 708] width 110 height 63
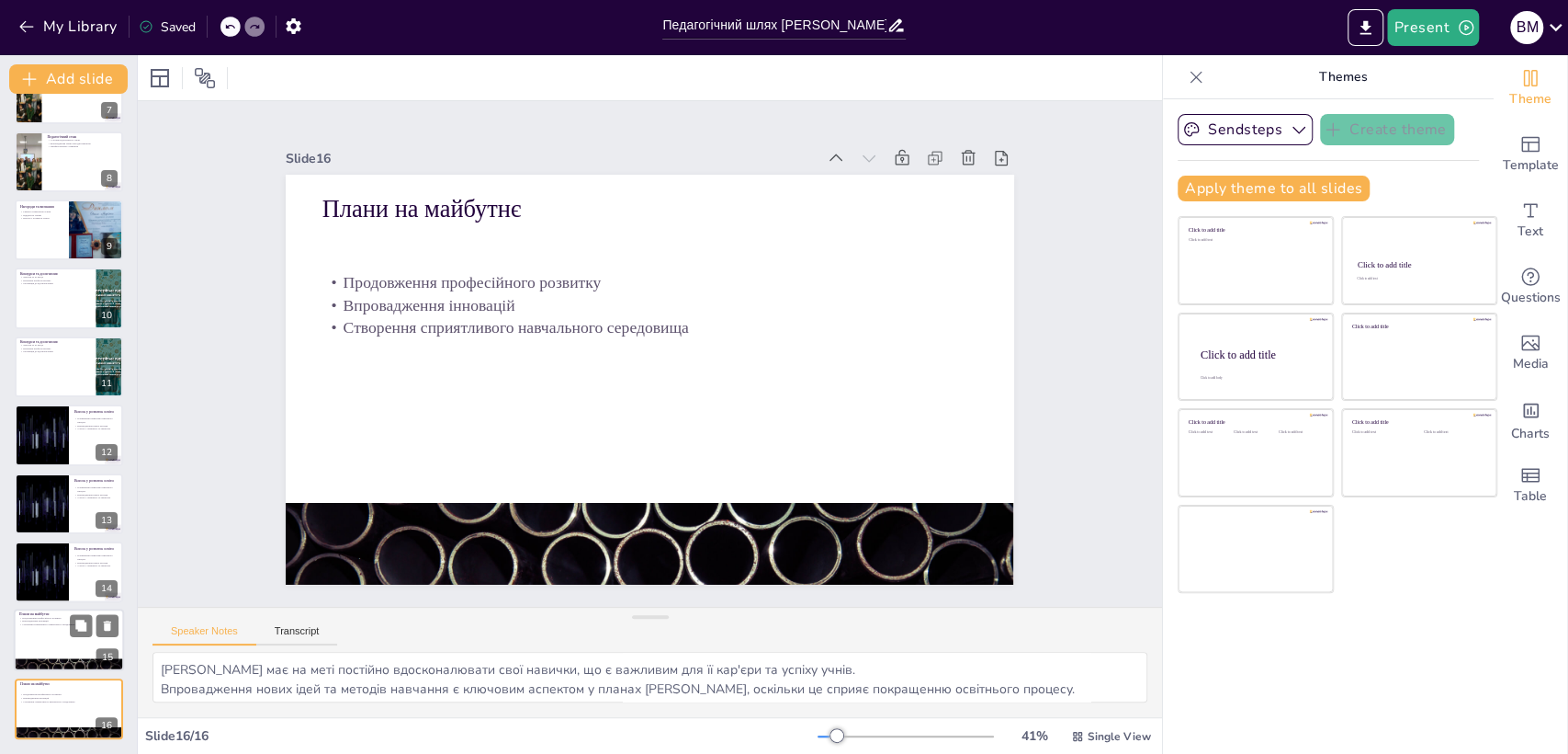
click at [63, 625] on p "Створення сприятливого навчального середовища" at bounding box center [68, 625] width 100 height 4
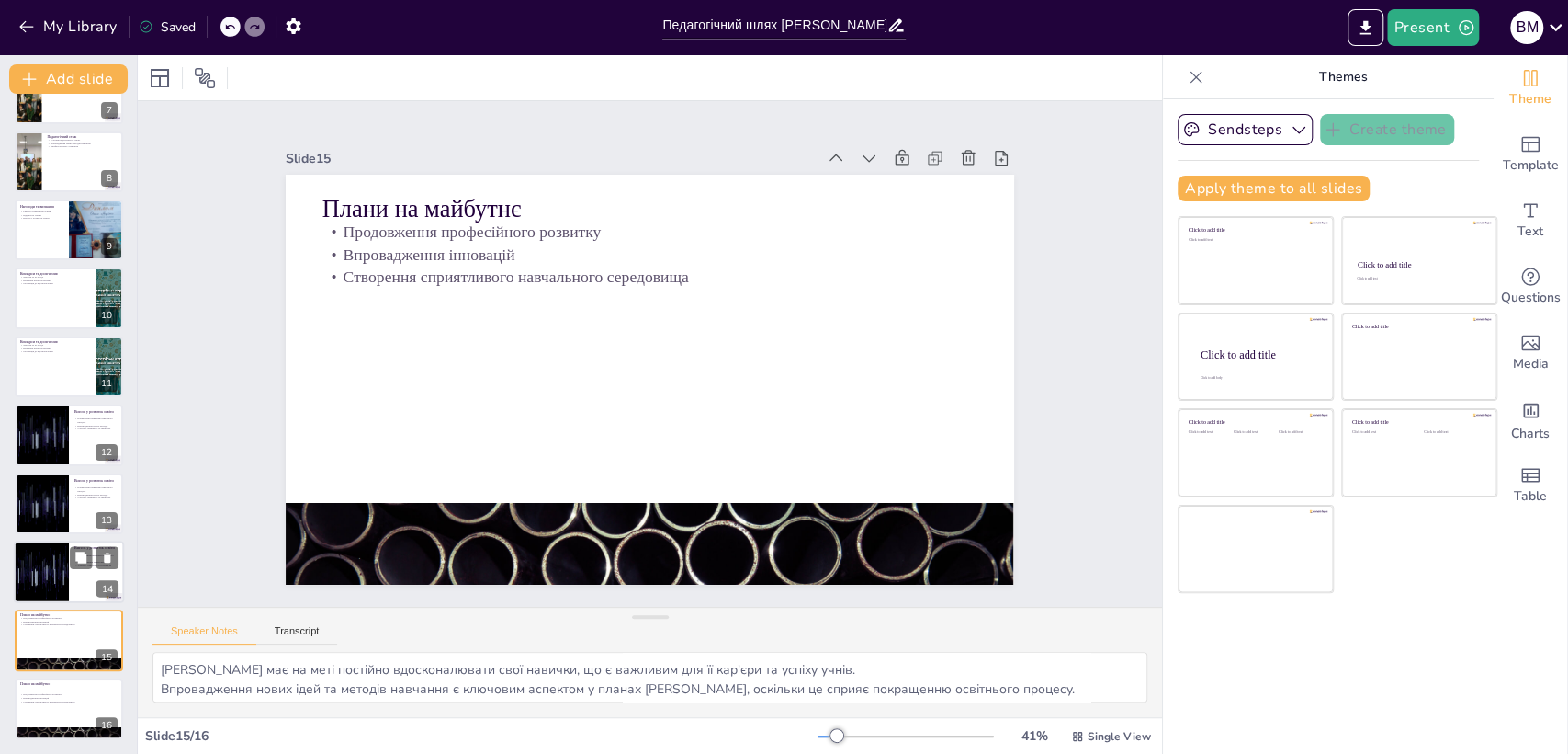
click at [63, 576] on div at bounding box center [41, 572] width 110 height 63
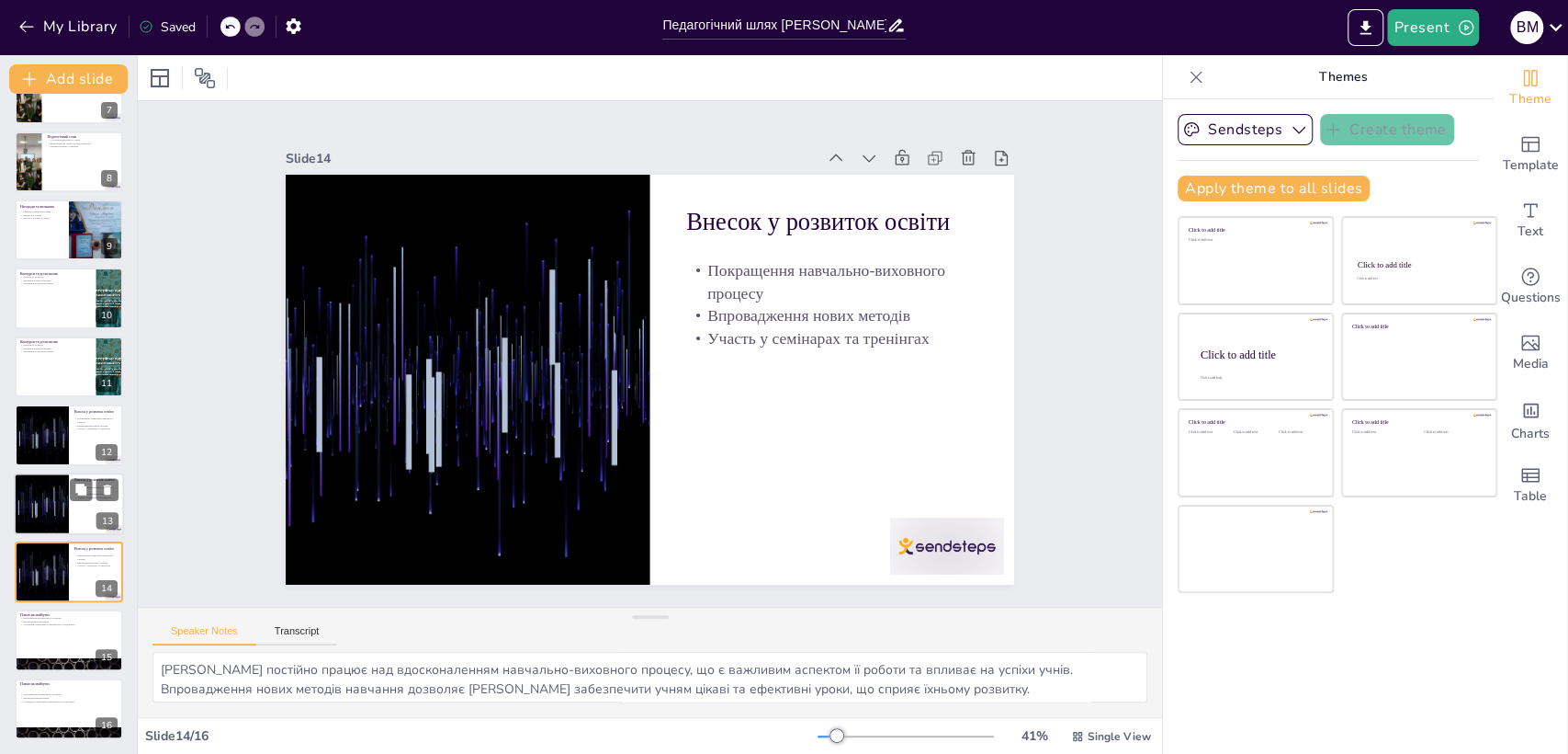
click at [96, 506] on div at bounding box center [69, 504] width 110 height 63
click at [81, 436] on div at bounding box center [69, 434] width 110 height 63
click at [75, 383] on div at bounding box center [69, 367] width 110 height 63
type textarea "Нагорода за участь у конкурсі є важливим досягненням [PERSON_NAME], яке підкрес…"
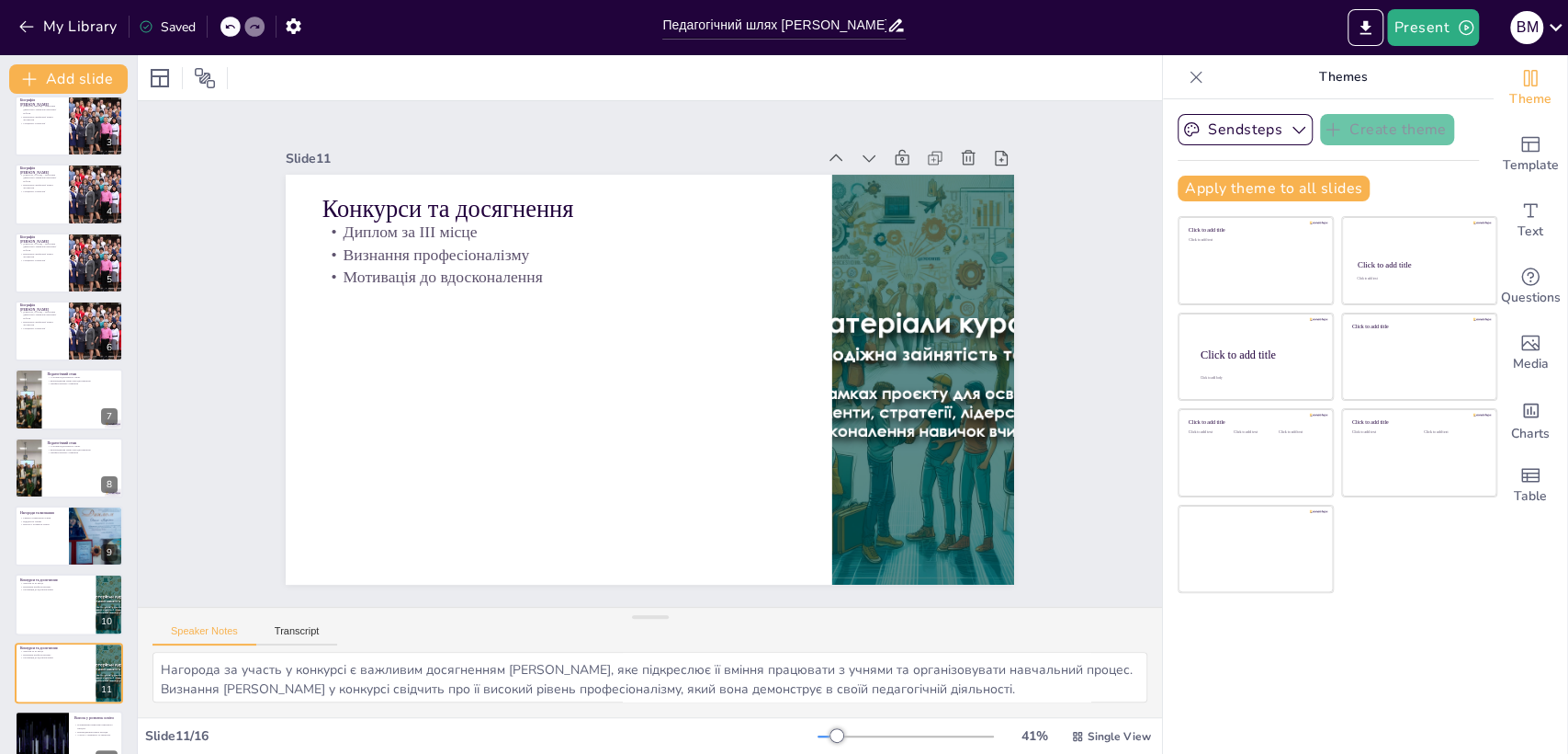
scroll to position [0, 0]
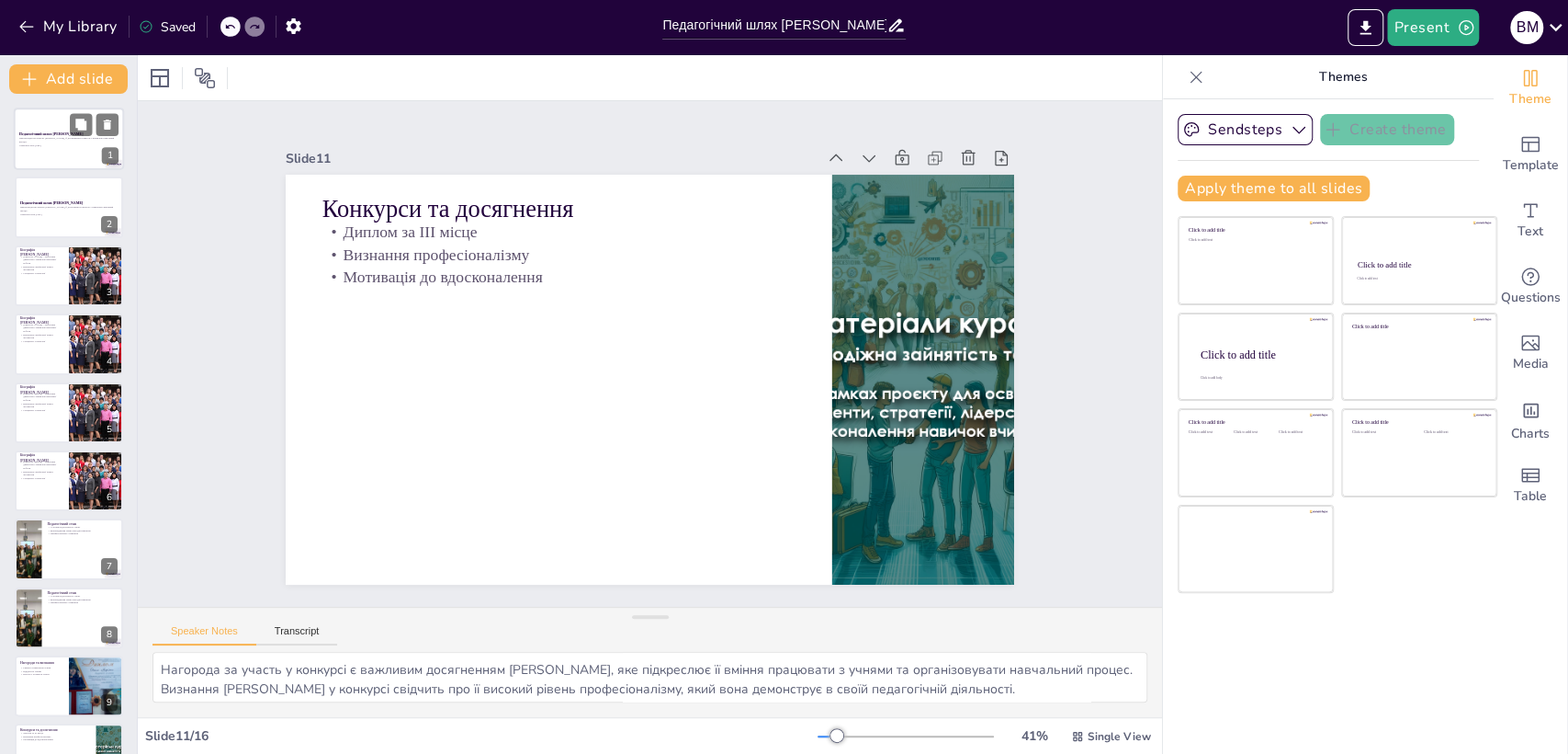
click at [73, 138] on p "Презентація про кар'єру [PERSON_NAME], її досягнення та внесок у навчально-вихо…" at bounding box center [68, 139] width 100 height 7
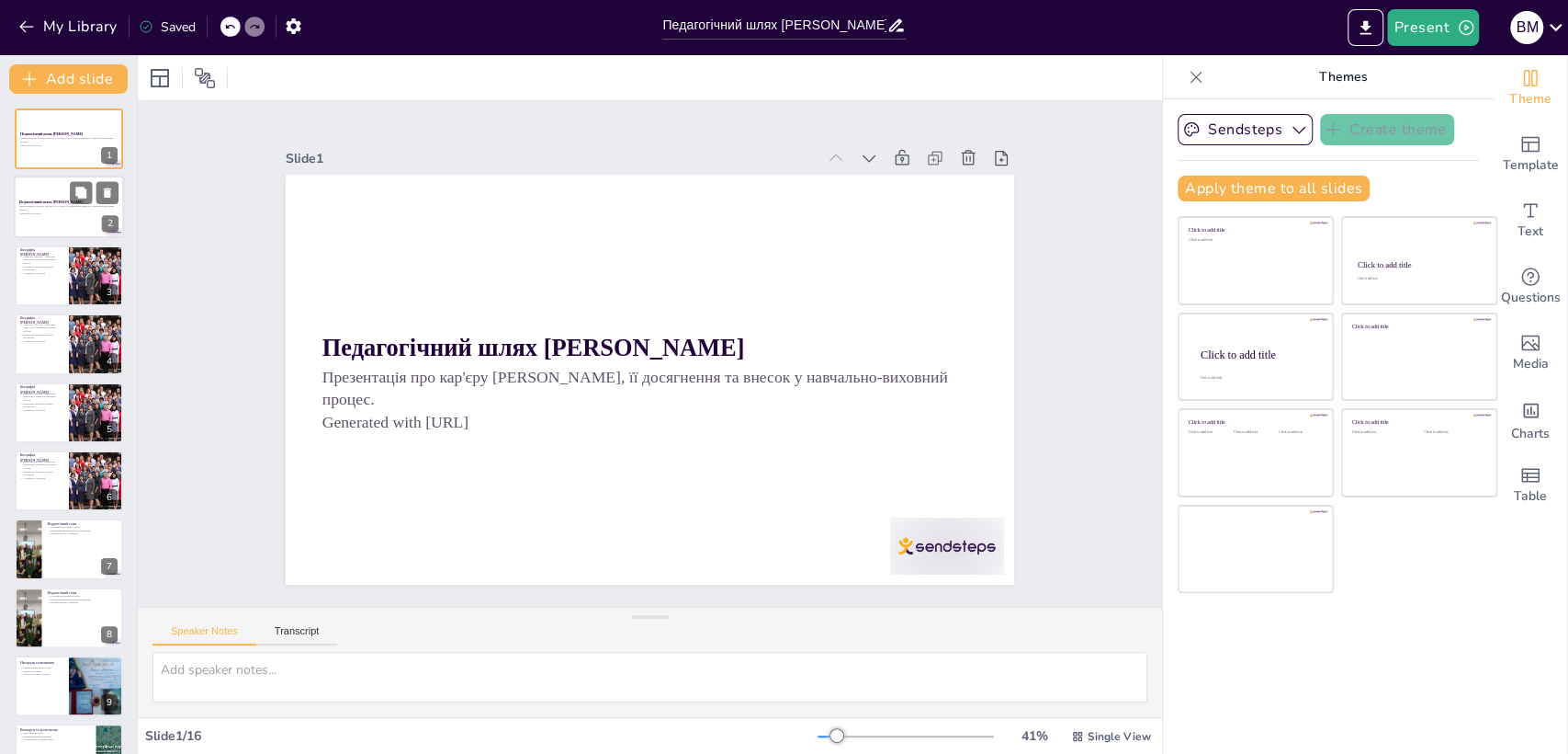
click at [78, 215] on div at bounding box center [69, 208] width 110 height 63
click at [79, 283] on div at bounding box center [96, 276] width 91 height 63
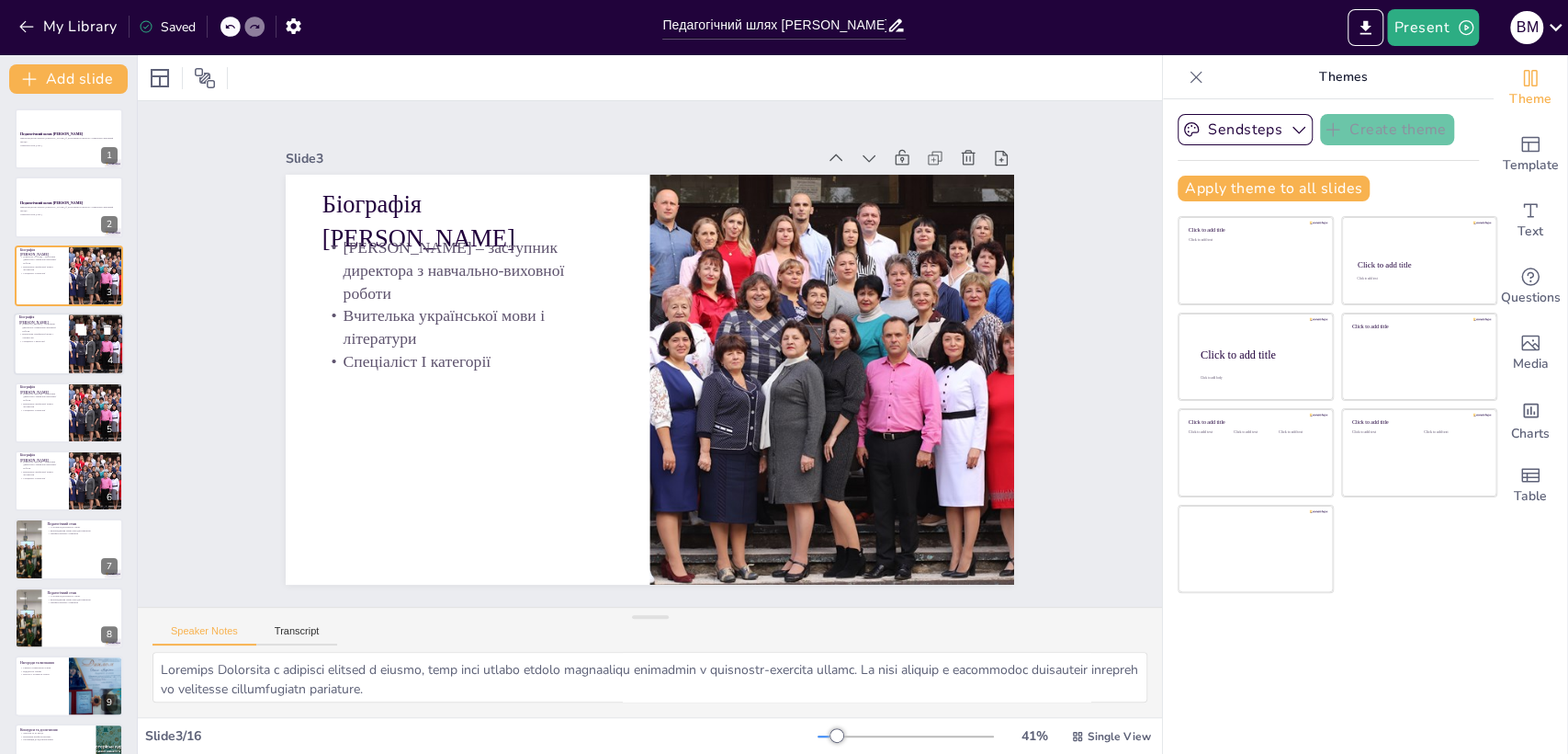
click at [82, 343] on div at bounding box center [96, 344] width 91 height 63
click at [82, 406] on button at bounding box center [81, 397] width 22 height 22
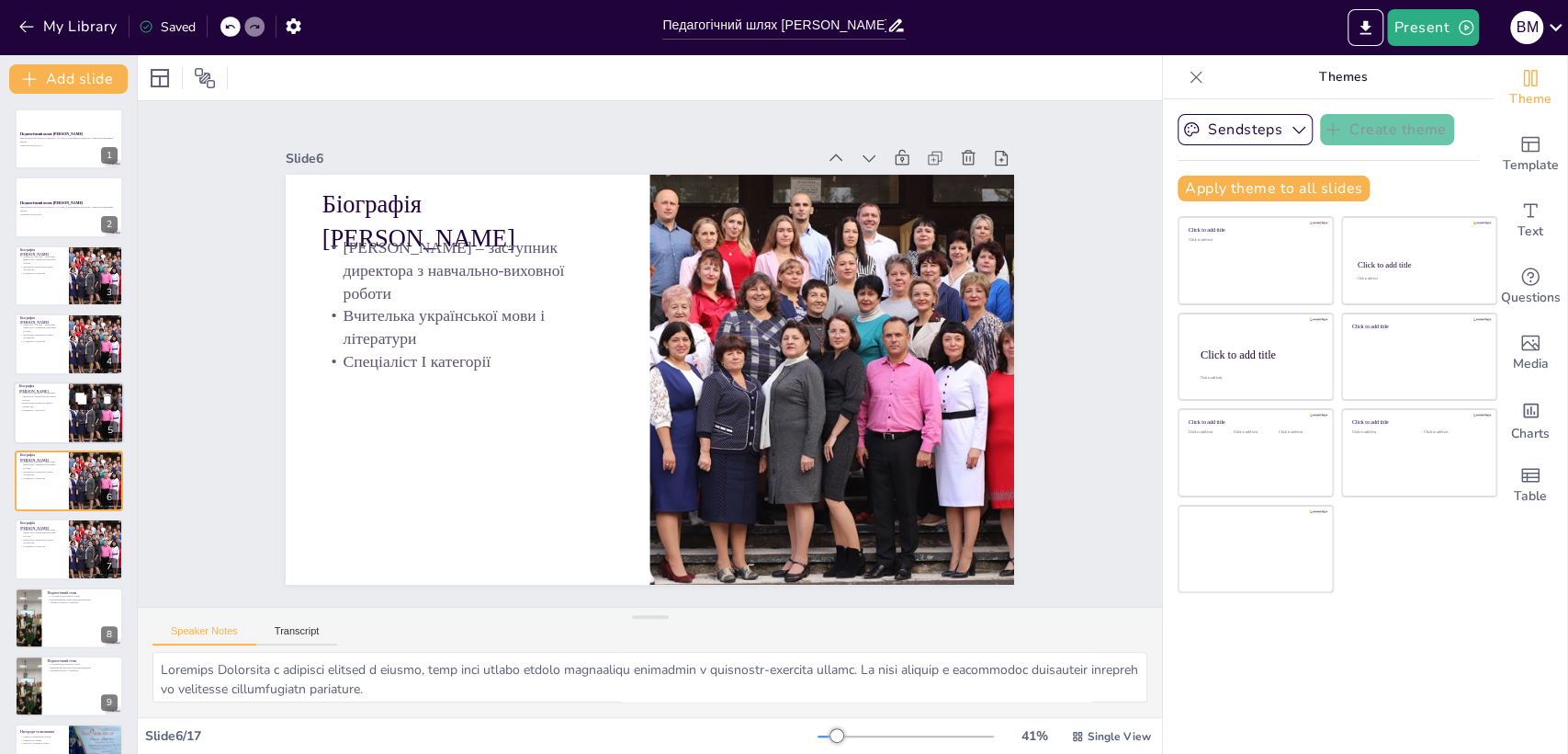
scroll to position [57, 0]
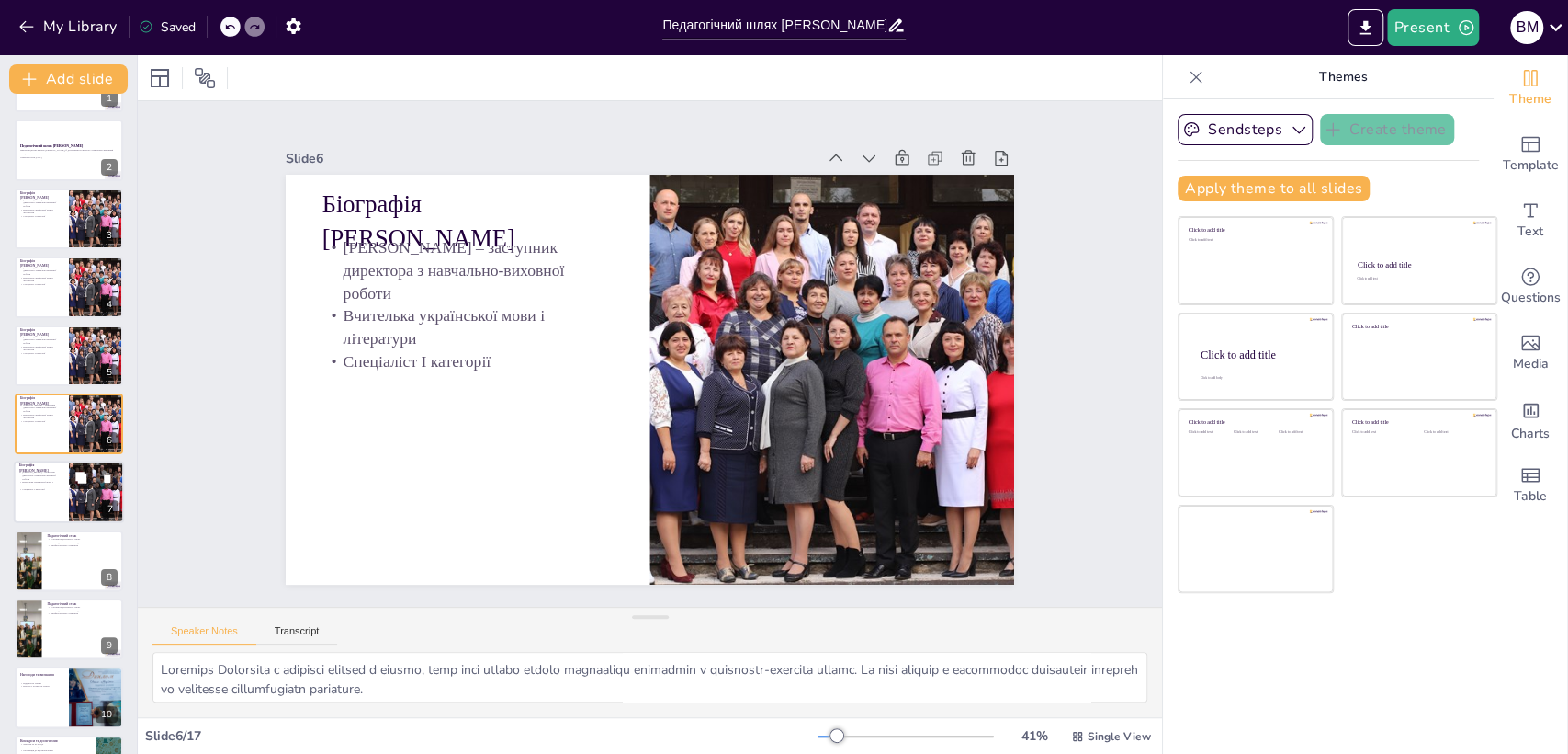
click at [82, 476] on icon at bounding box center [81, 477] width 11 height 11
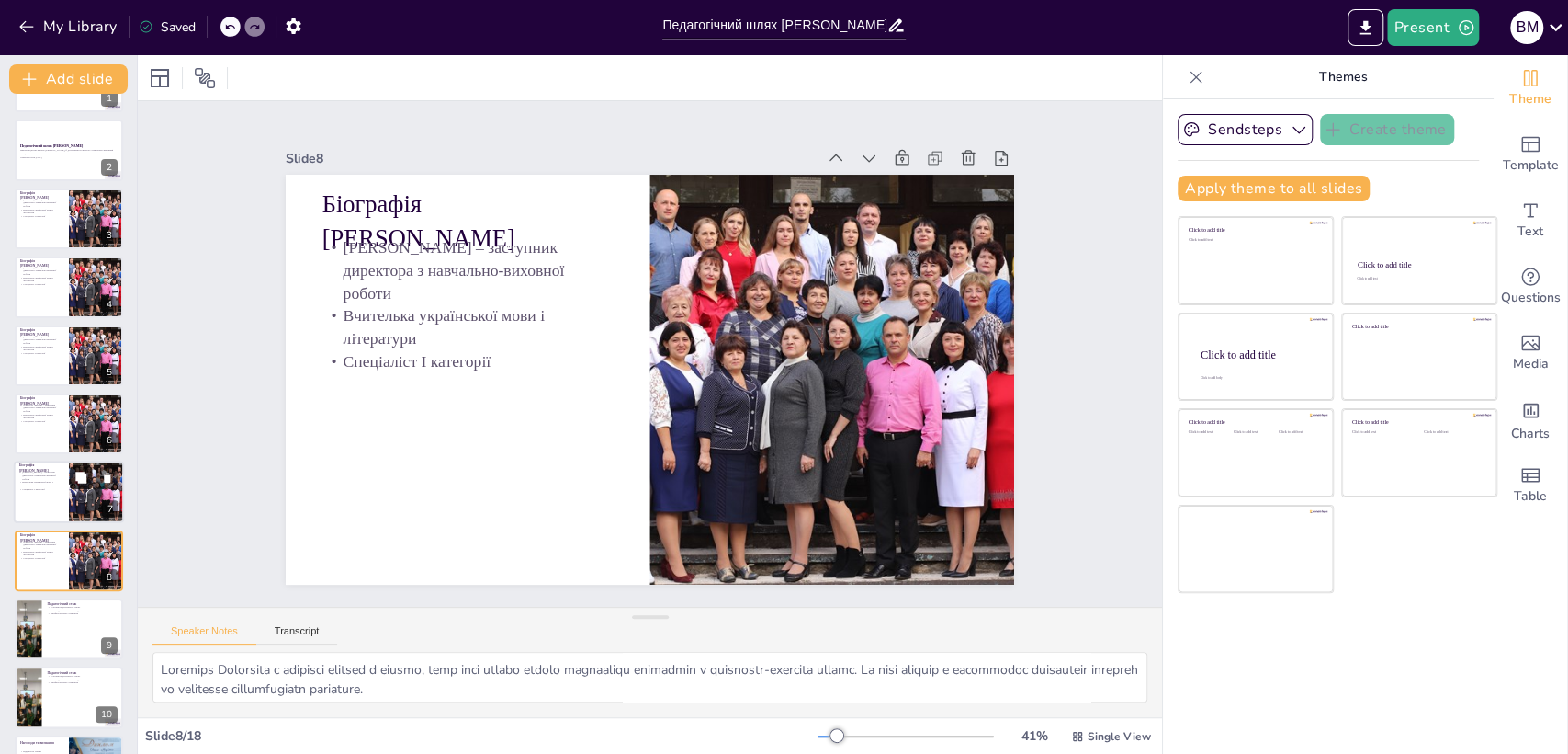
scroll to position [193, 0]
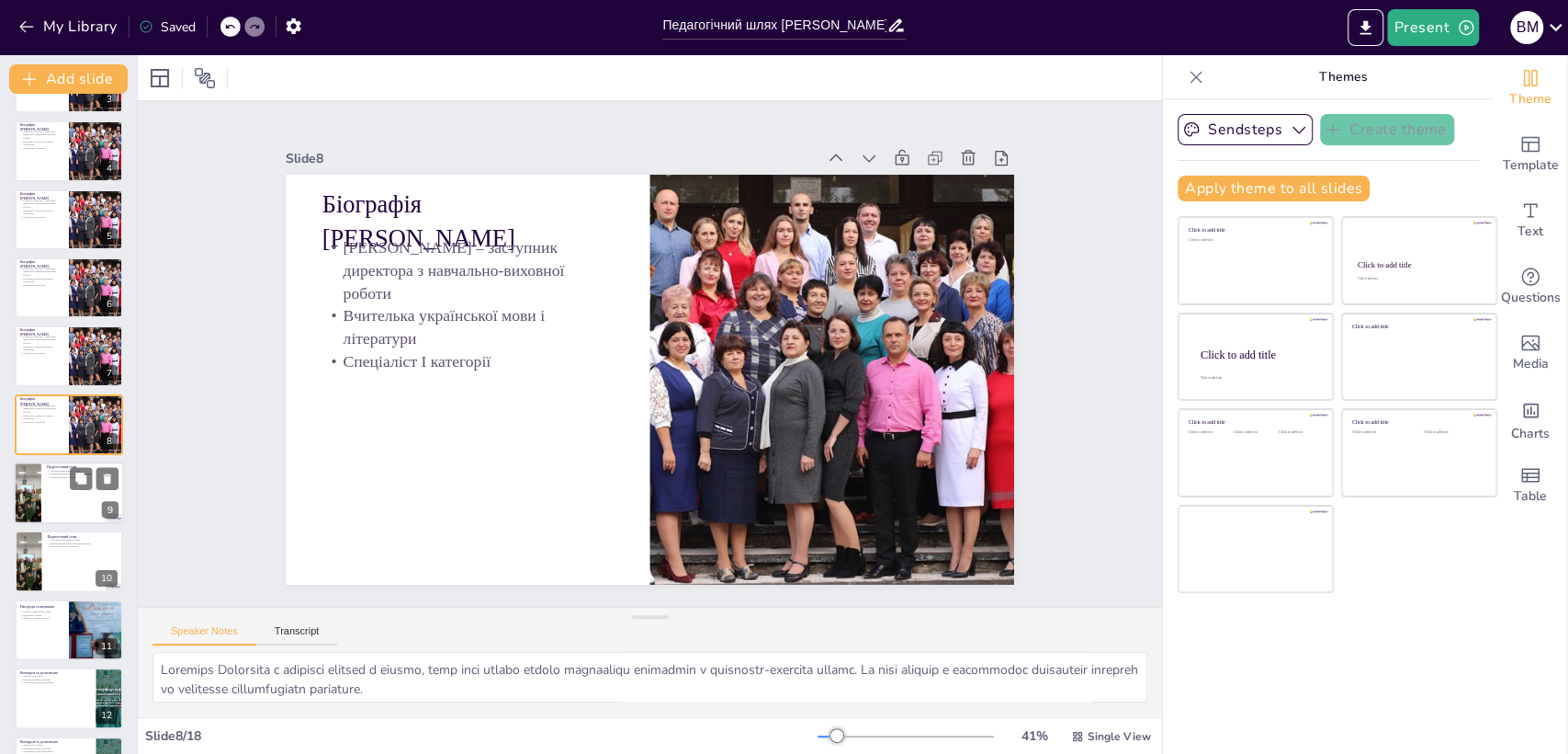
click at [81, 494] on div at bounding box center [69, 493] width 110 height 63
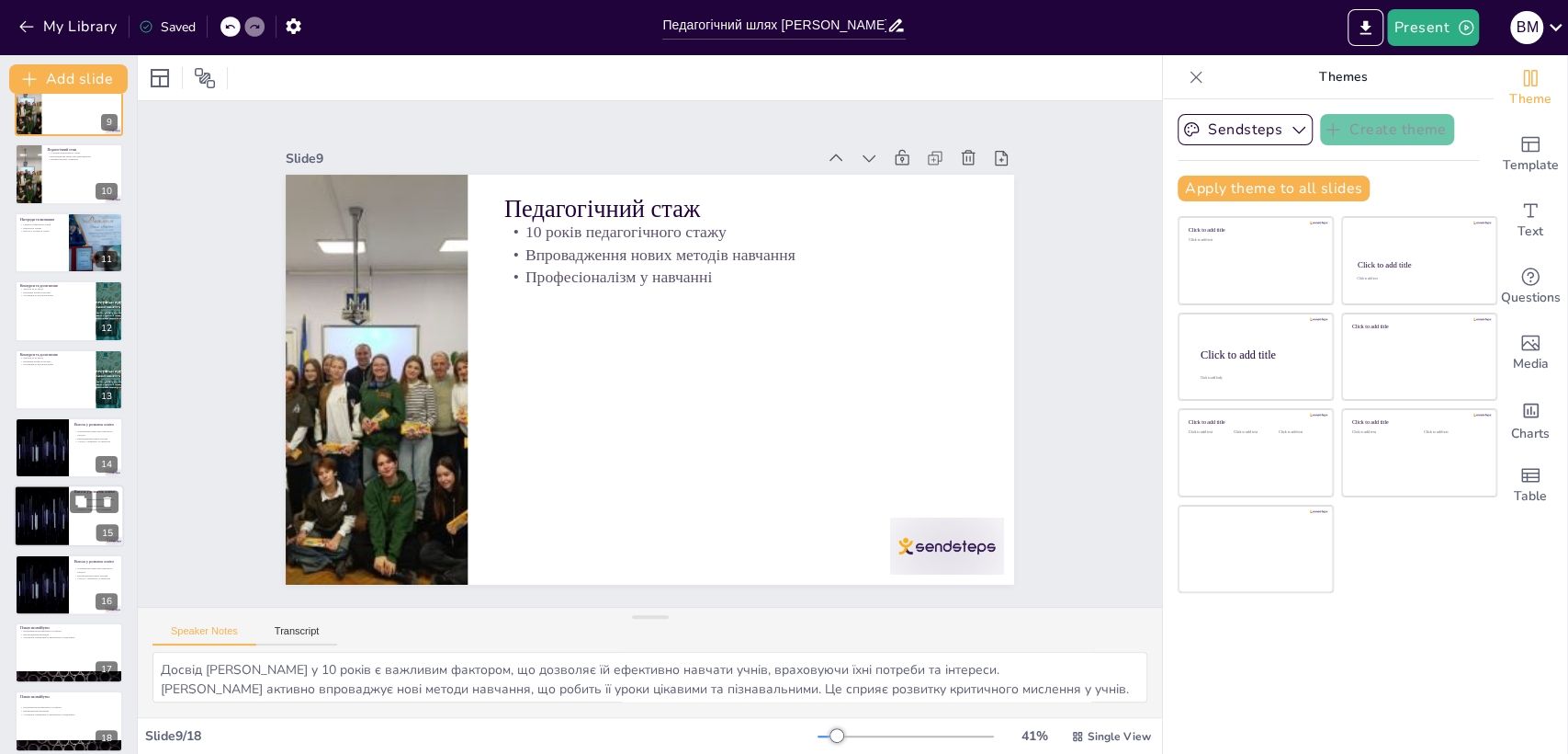
scroll to position [593, 0]
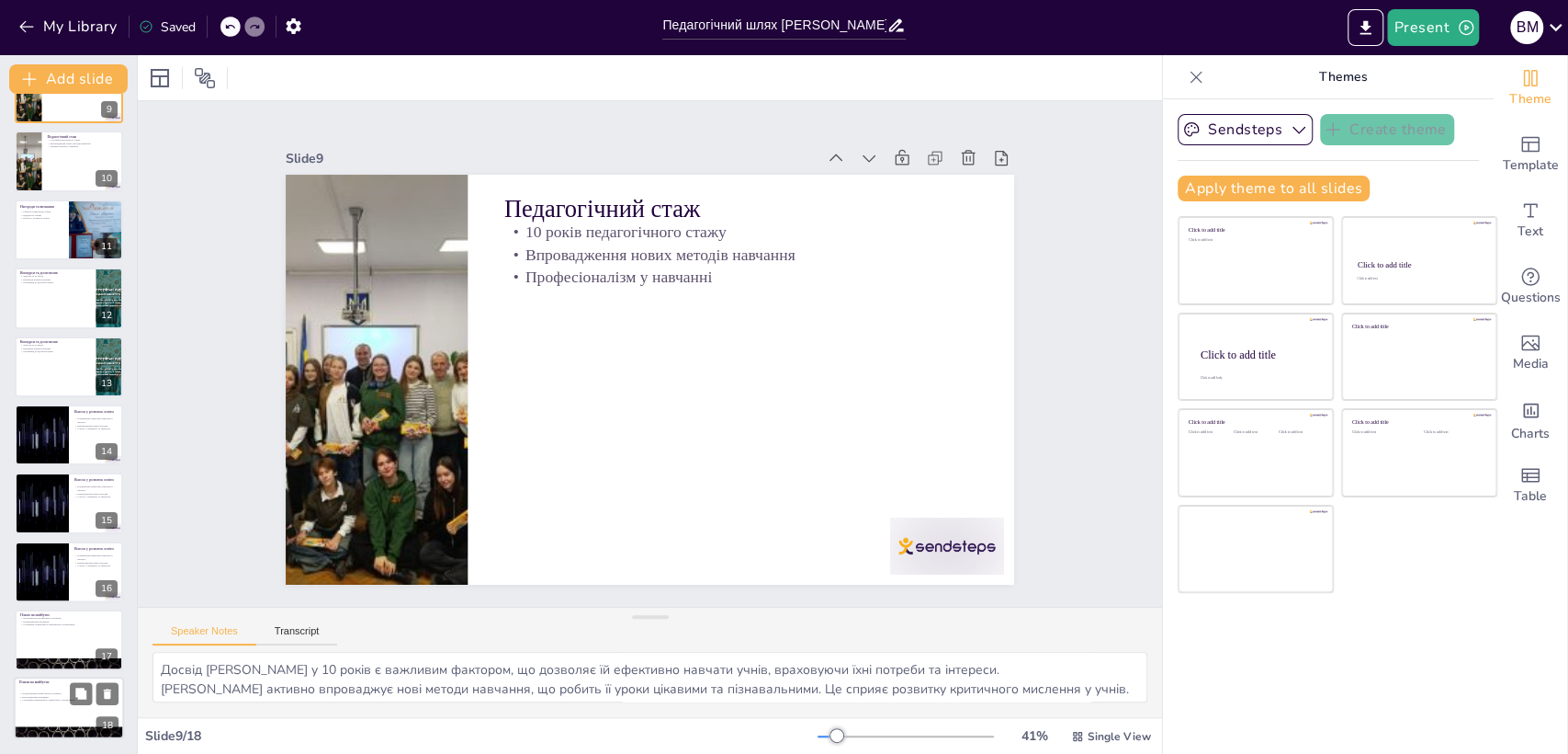
click at [66, 687] on div at bounding box center [69, 708] width 110 height 63
type textarea "[PERSON_NAME] має на меті постійно вдосконалювати свої навички, що є важливим д…"
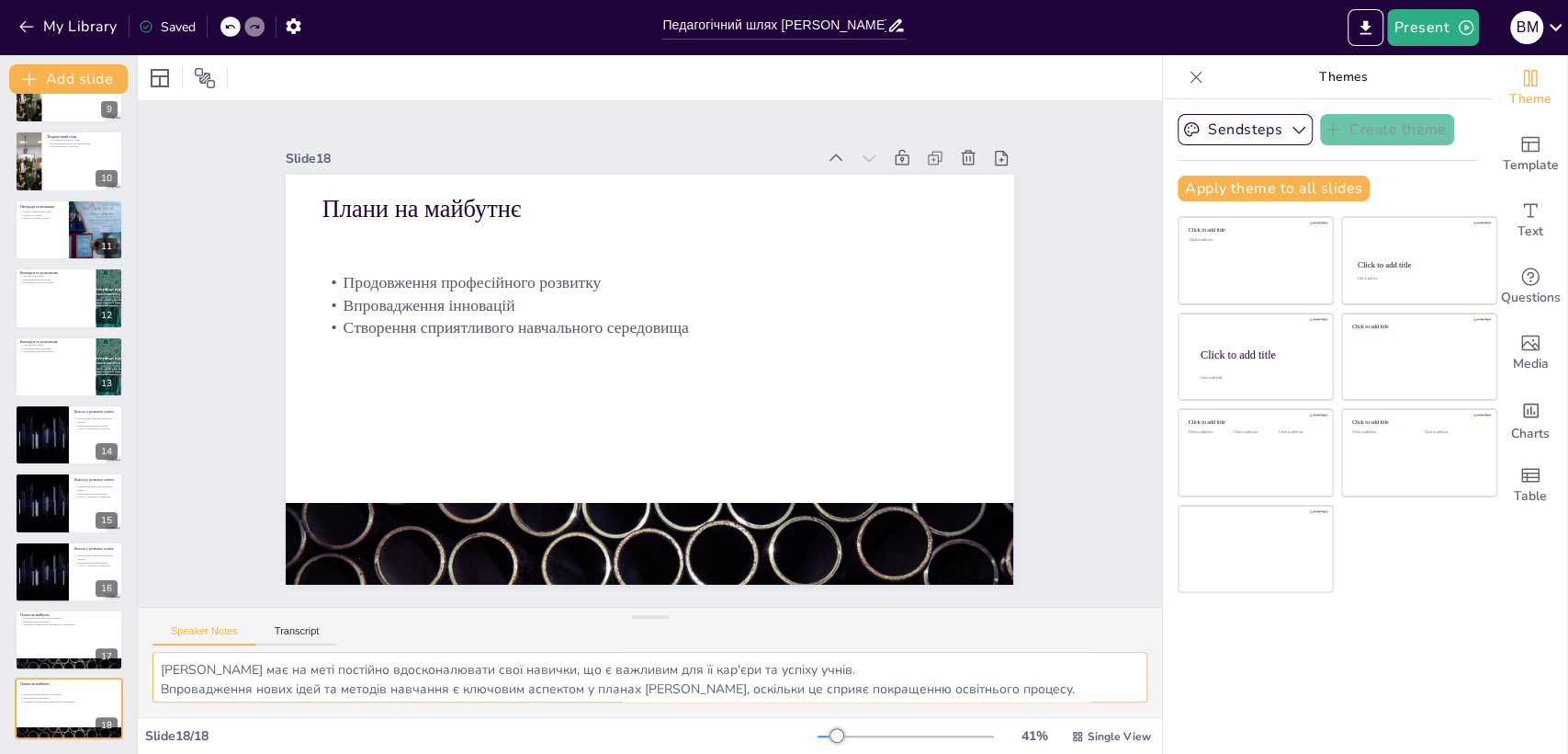
scroll to position [23, 0]
drag, startPoint x: 156, startPoint y: 670, endPoint x: 1066, endPoint y: 707, distance: 910.8
click at [1066, 707] on div "[PERSON_NAME] має на меті постійно вдосконалювати свої навички, що є важливим д…" at bounding box center [649, 684] width 1025 height 65
click at [74, 627] on button at bounding box center [81, 624] width 22 height 22
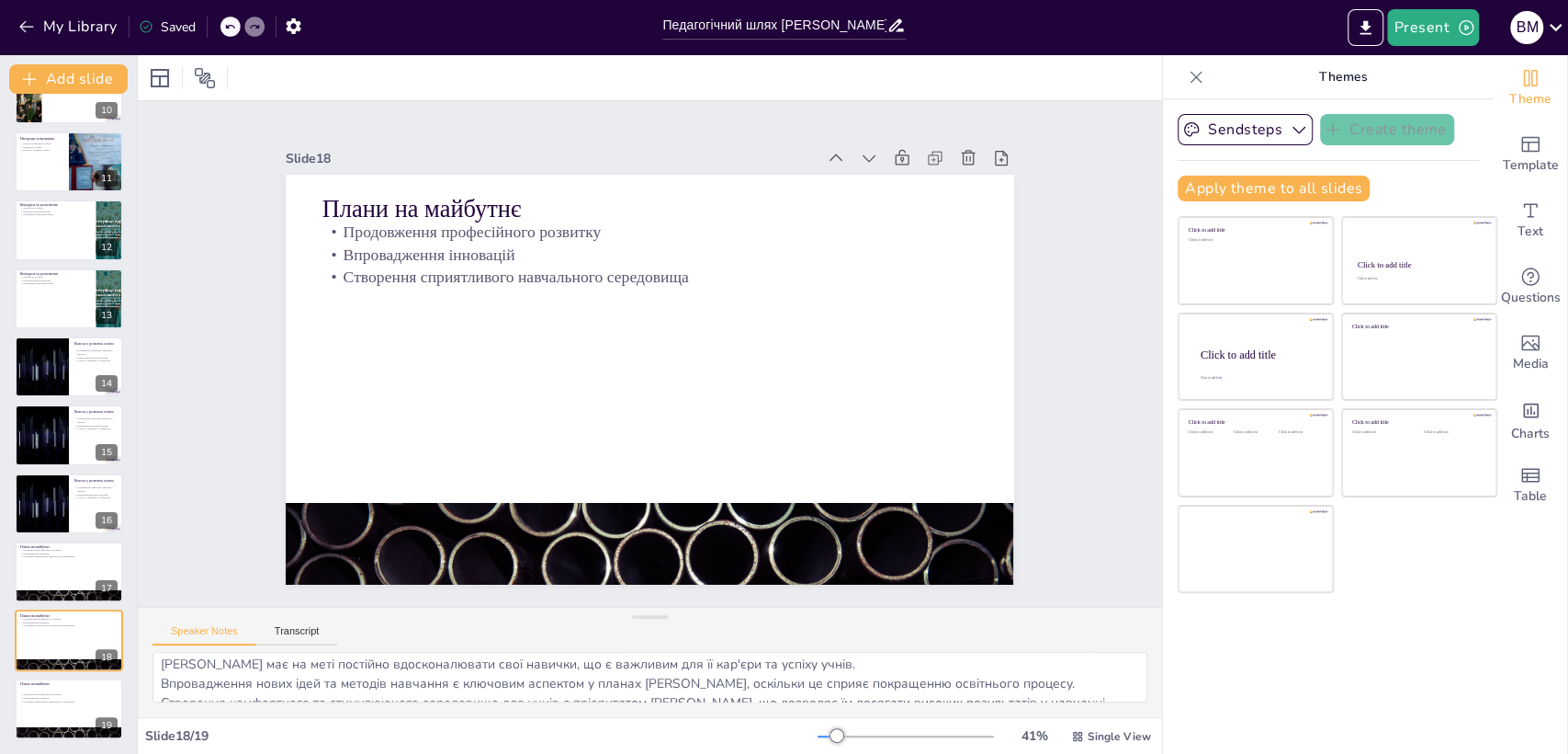
scroll to position [0, 0]
click at [80, 558] on icon at bounding box center [81, 557] width 11 height 11
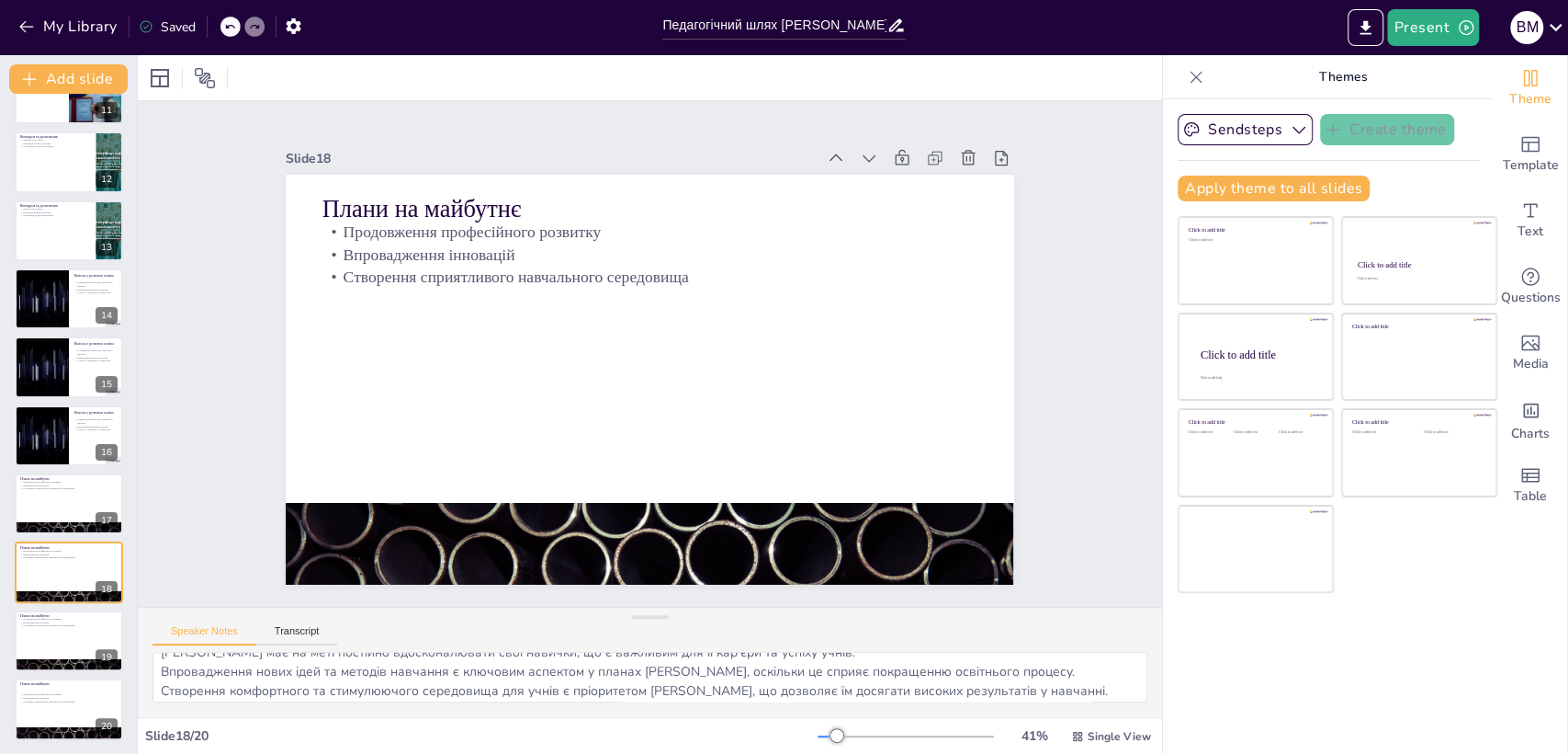
scroll to position [23, 0]
